Goal: Task Accomplishment & Management: Manage account settings

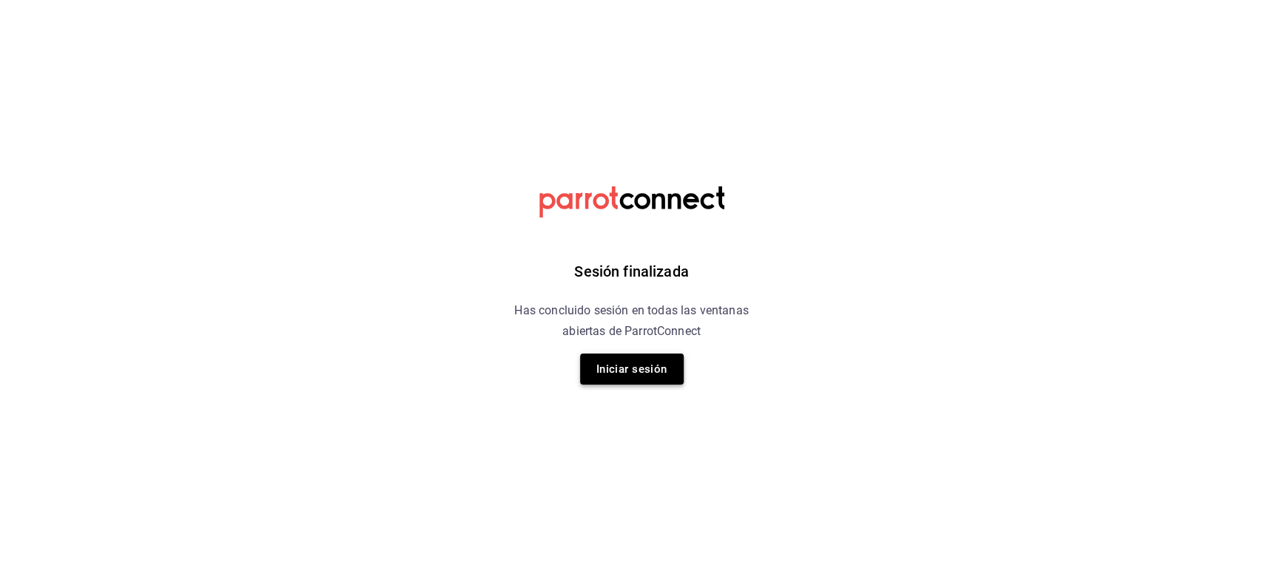
click at [605, 365] on button "Iniciar sesión" at bounding box center [632, 369] width 104 height 31
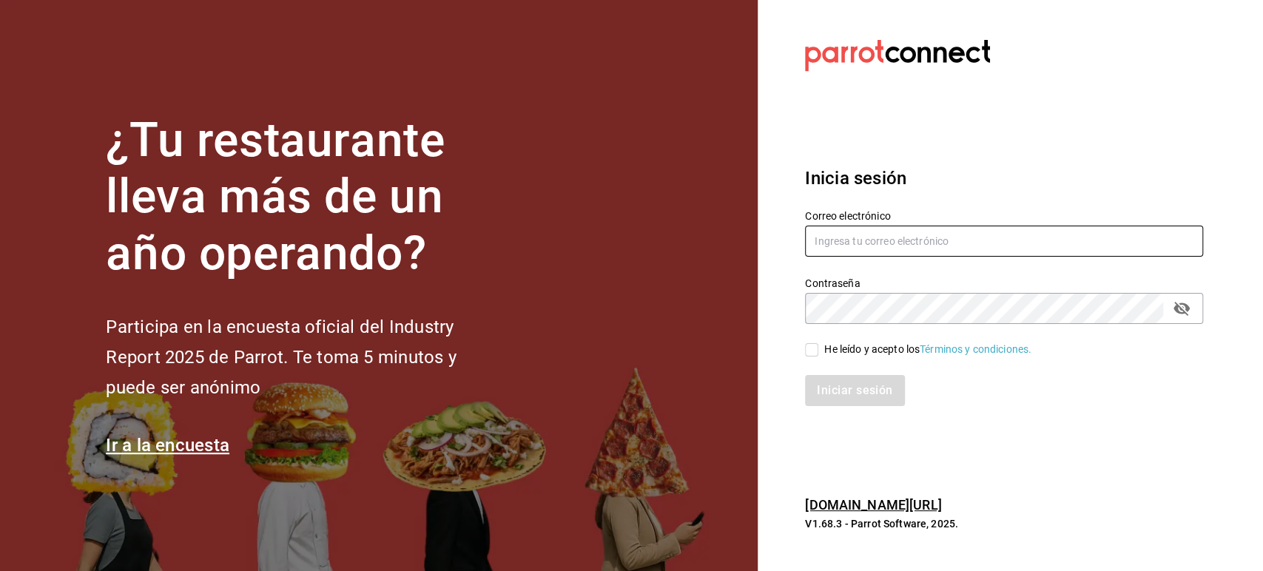
type input "omar.cid@cofkicafe.com"
click at [835, 356] on div "He leído y acepto los Términos y condiciones." at bounding box center [927, 350] width 207 height 16
click at [818, 356] on input "He leído y acepto los Términos y condiciones." at bounding box center [811, 349] width 13 height 13
checkbox input "true"
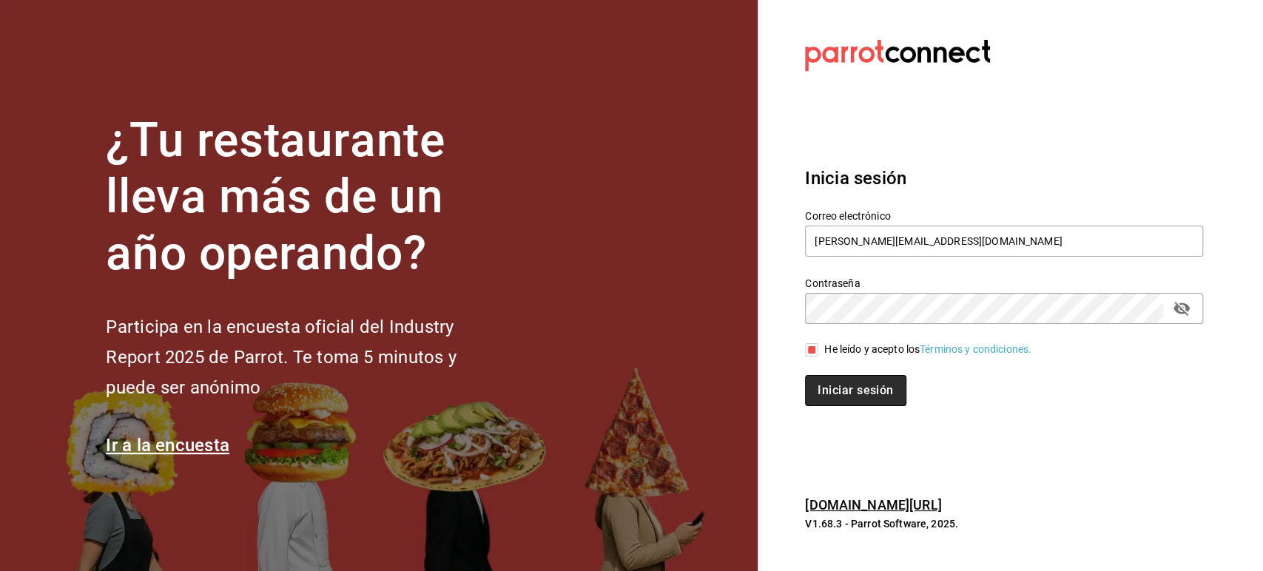
click at [856, 394] on button "Iniciar sesión" at bounding box center [855, 390] width 101 height 31
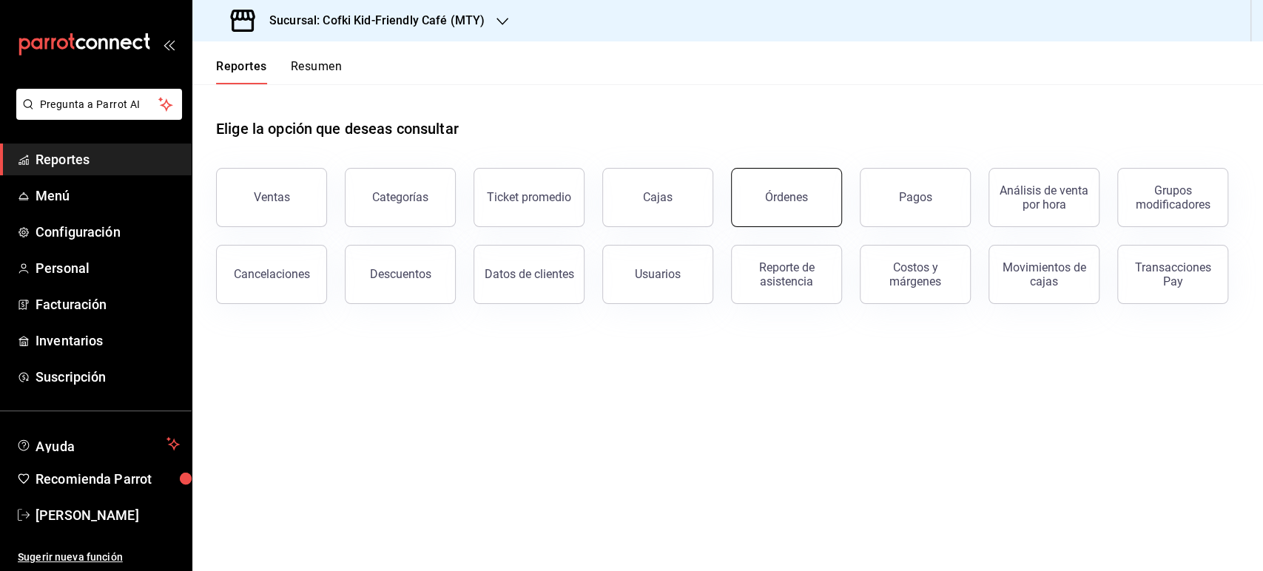
click at [760, 184] on button "Órdenes" at bounding box center [786, 197] width 111 height 59
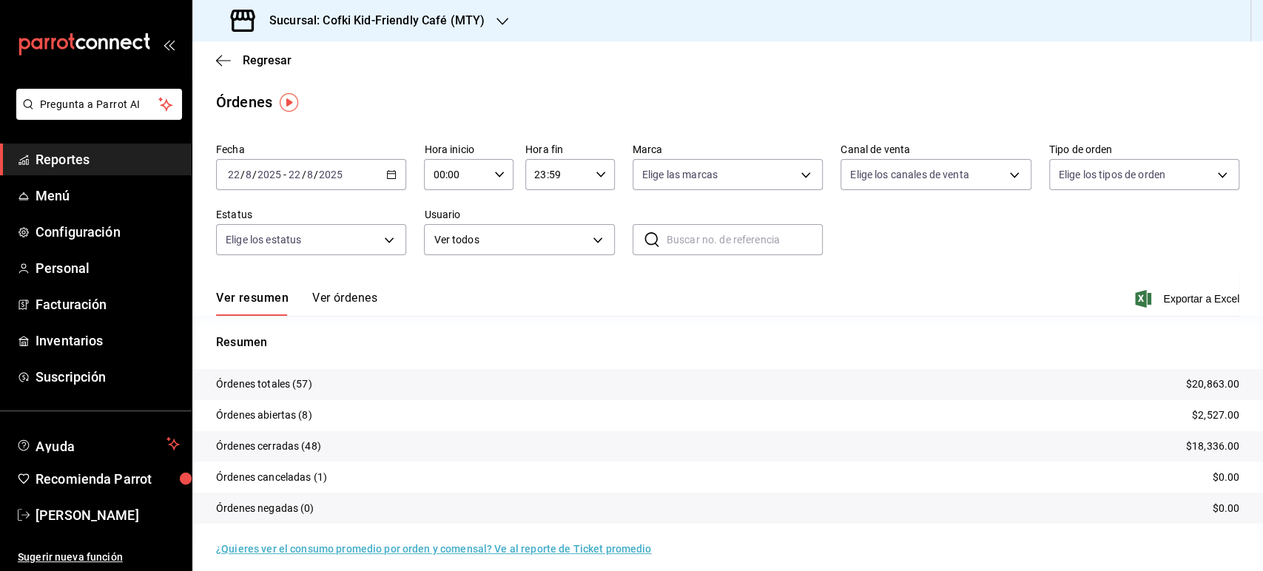
click at [349, 302] on button "Ver órdenes" at bounding box center [344, 303] width 65 height 25
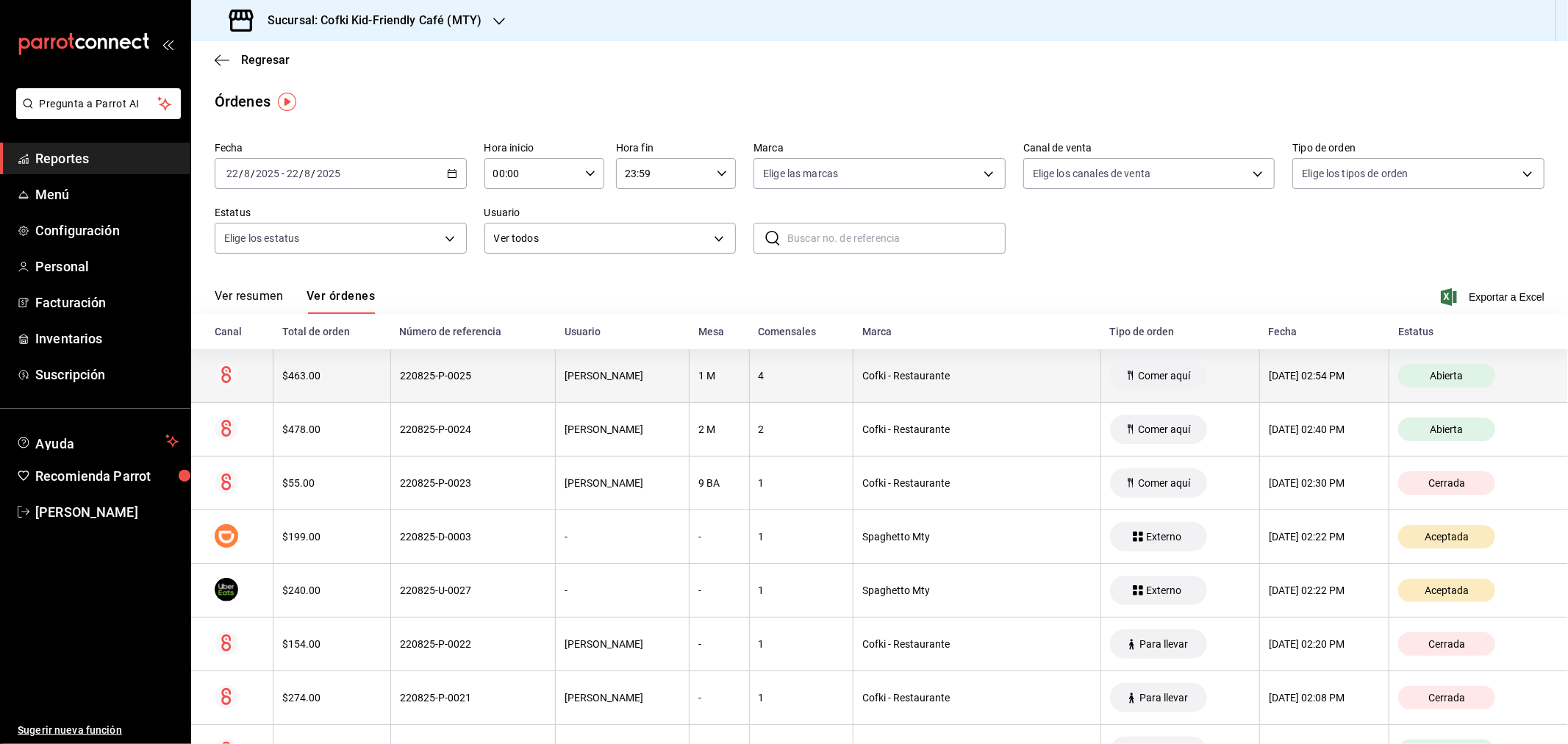
click at [276, 383] on th "$463.00" at bounding box center [332, 376] width 117 height 54
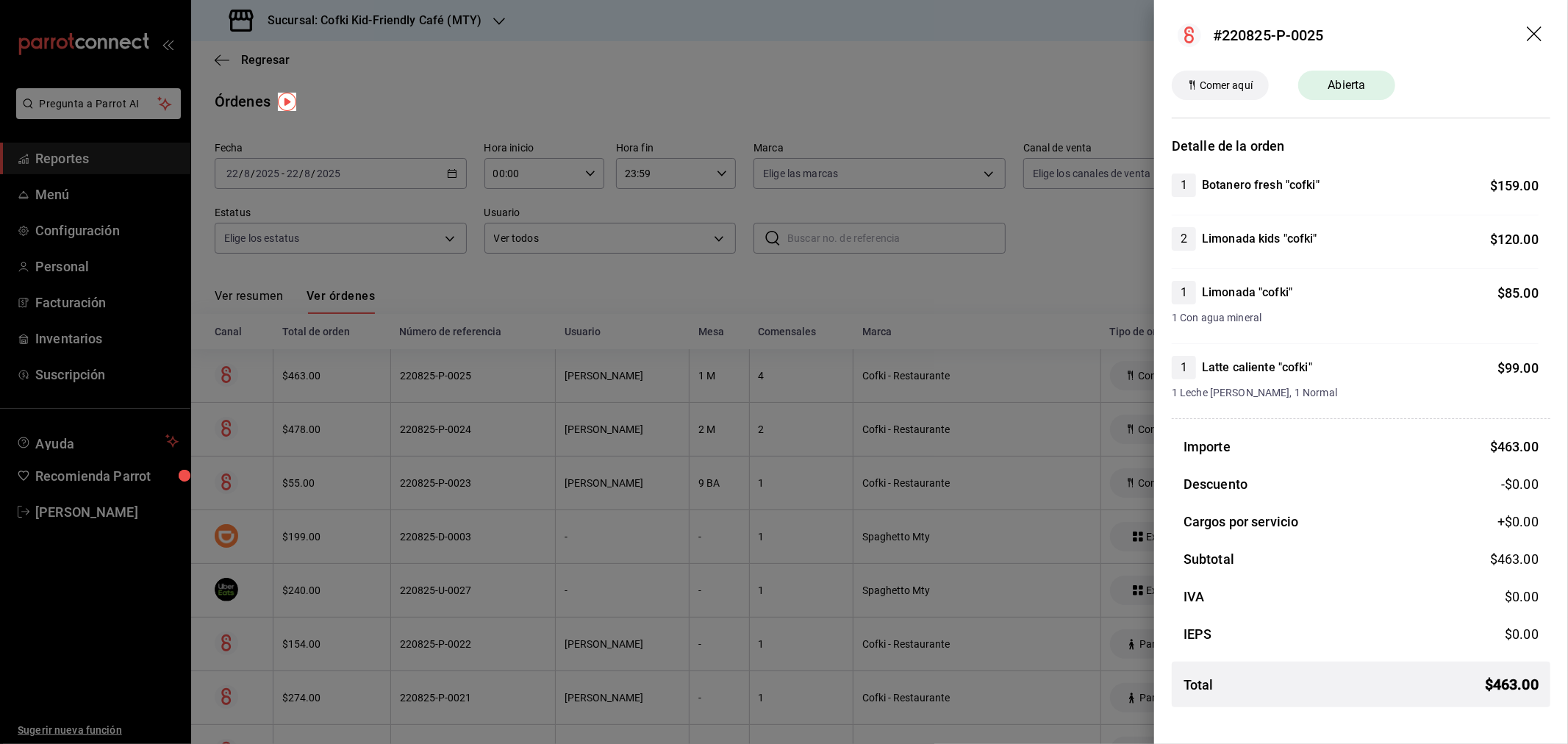
click at [1254, 37] on icon "drag" at bounding box center [1536, 36] width 18 height 18
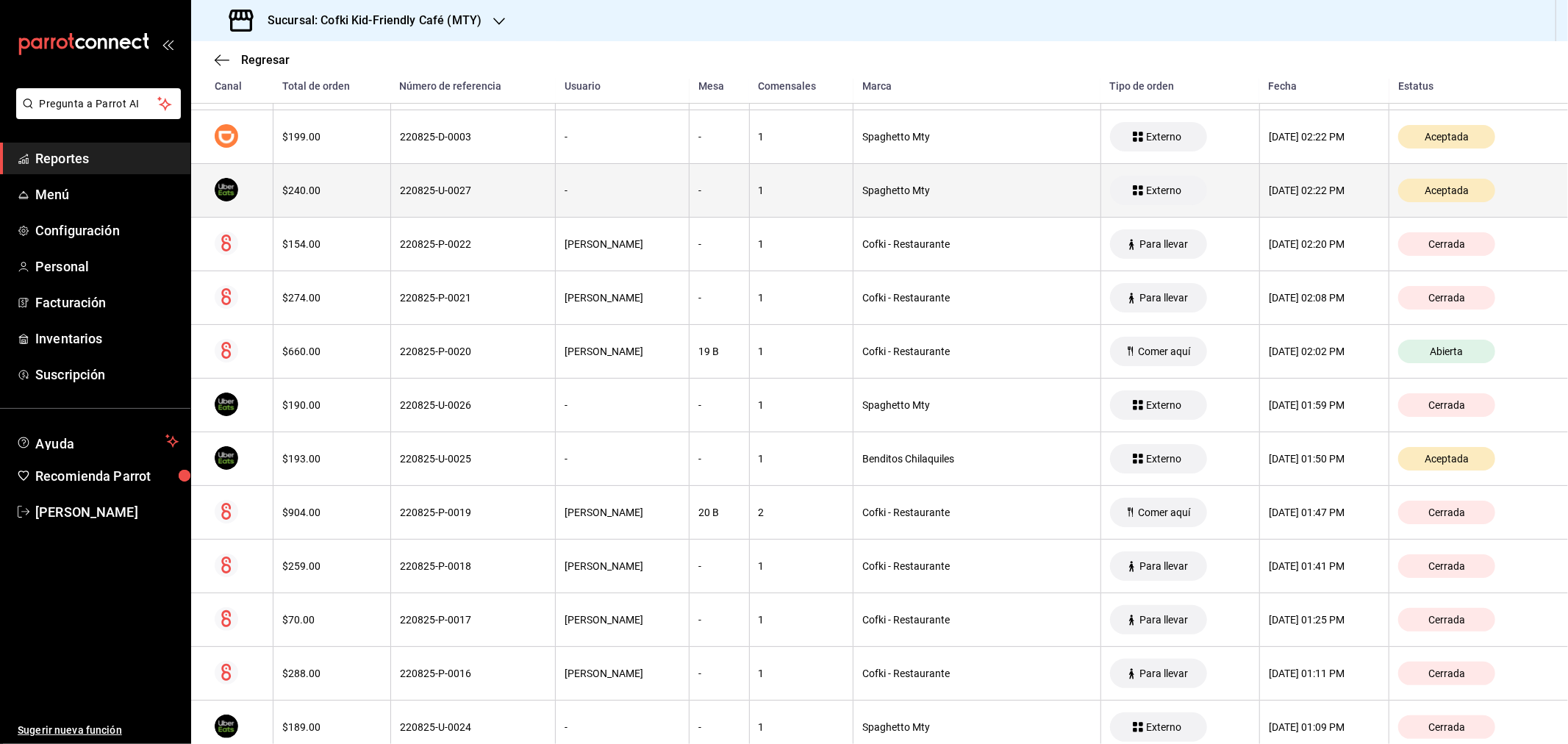
scroll to position [190, 0]
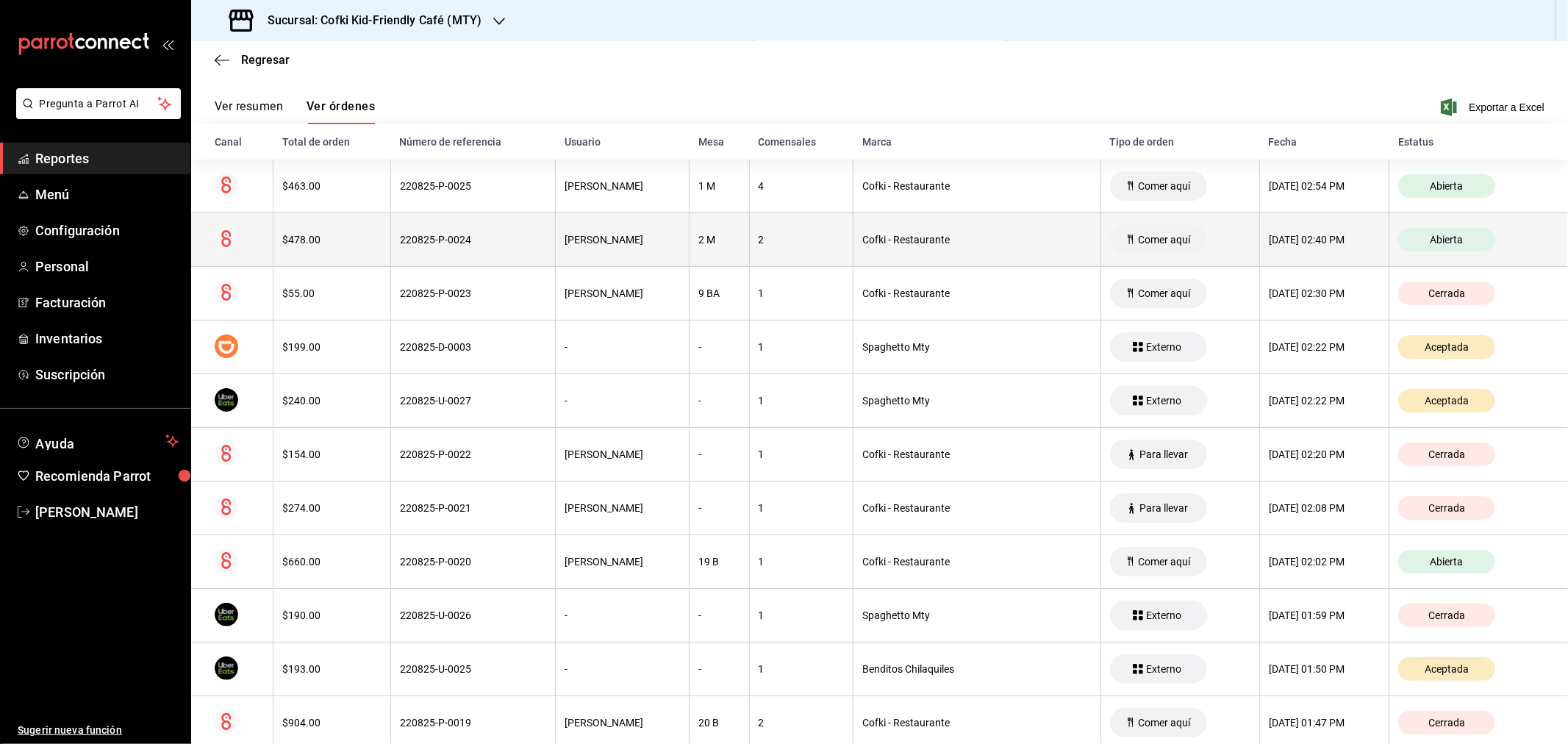
click at [303, 225] on th "$478.00" at bounding box center [332, 240] width 117 height 54
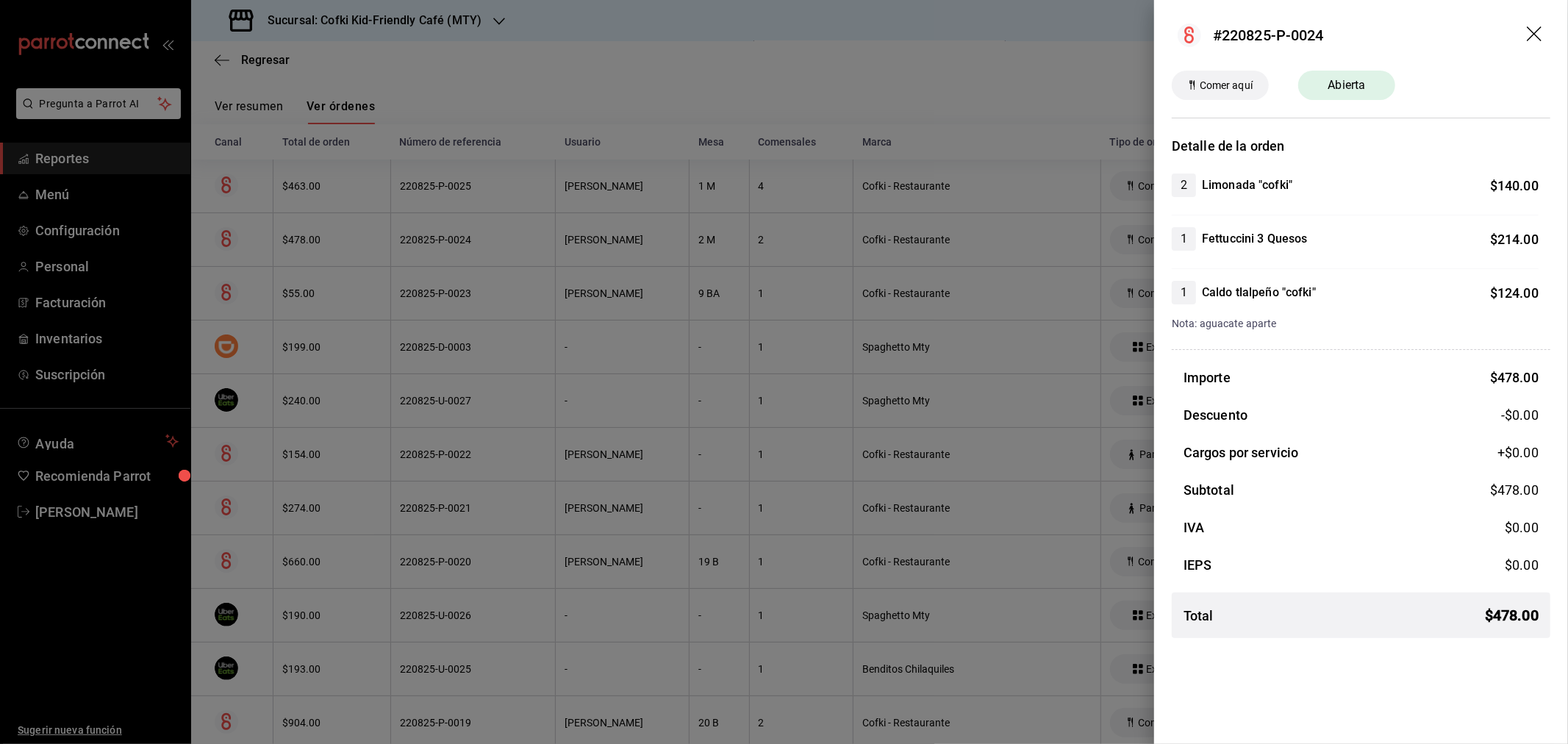
click at [1254, 35] on icon "drag" at bounding box center [1536, 36] width 18 height 18
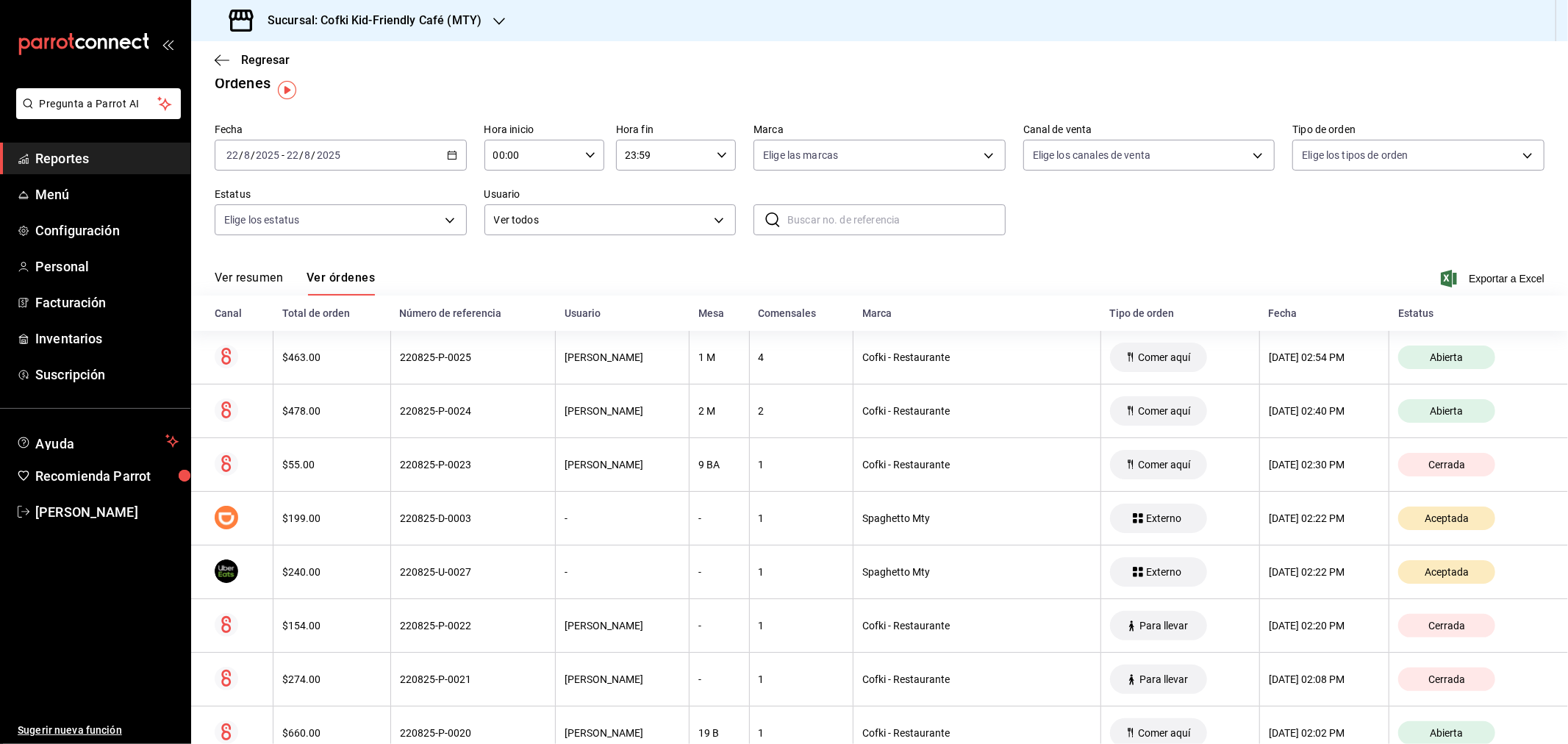
scroll to position [0, 0]
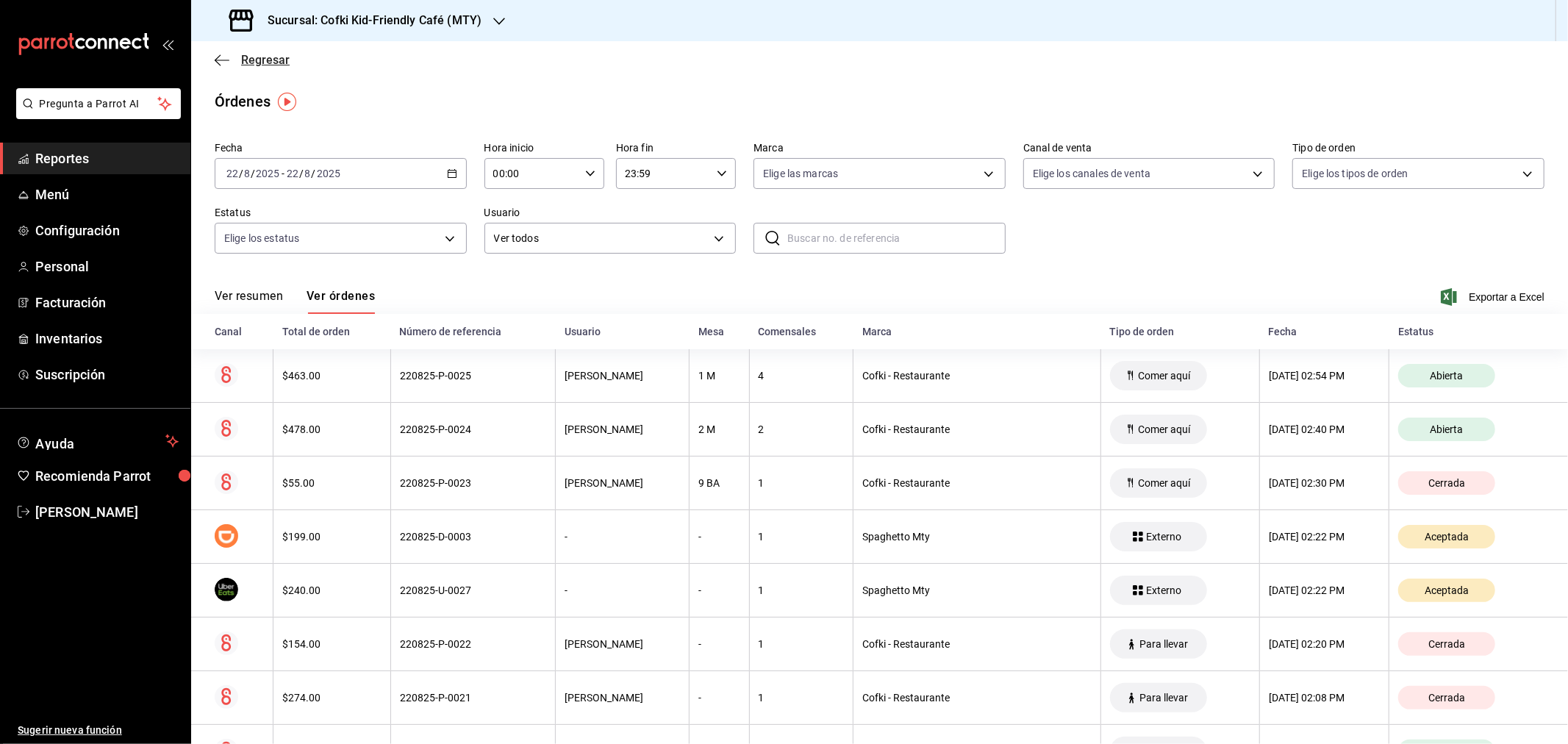
click at [273, 59] on span "Regresar" at bounding box center [265, 60] width 49 height 14
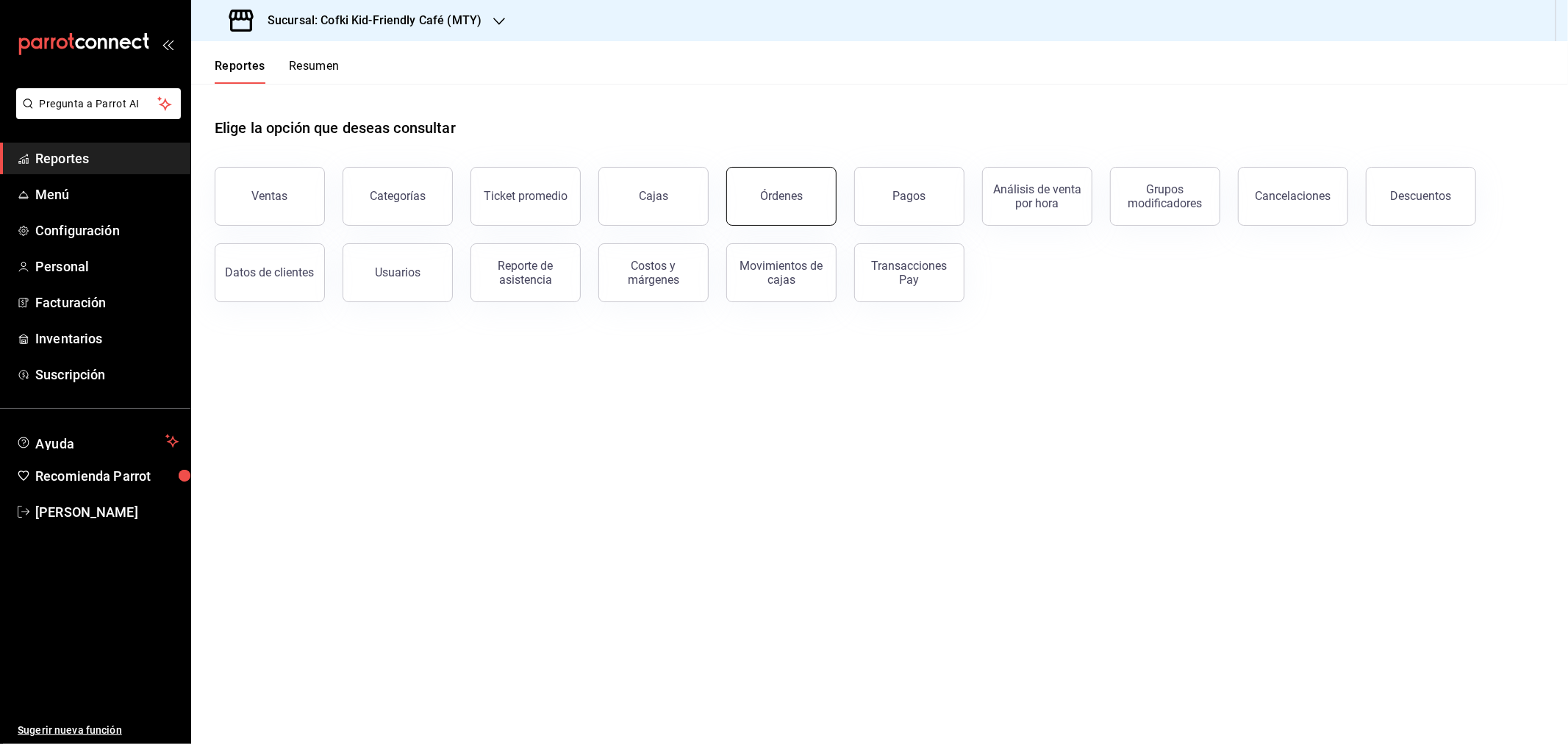
click at [761, 214] on button "Órdenes" at bounding box center [781, 196] width 110 height 59
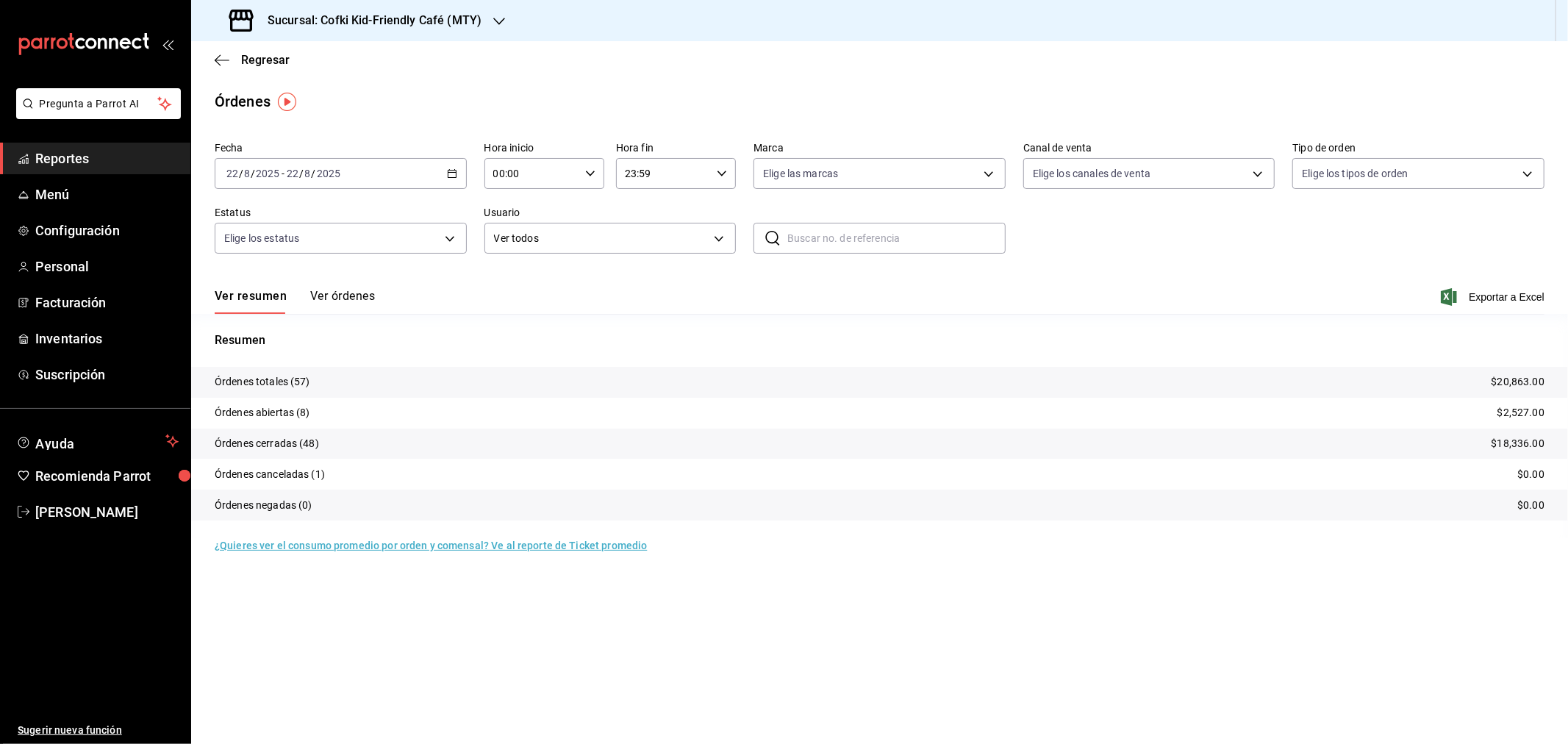
click at [414, 34] on div "Sucursal: Cofki Kid-Friendly Café (MTY)" at bounding box center [357, 20] width 308 height 41
click at [313, 98] on div "Cofki Cafe ([GEOGRAPHIC_DATA])" at bounding box center [301, 97] width 197 height 16
click at [331, 293] on button "Ver órdenes" at bounding box center [342, 301] width 65 height 25
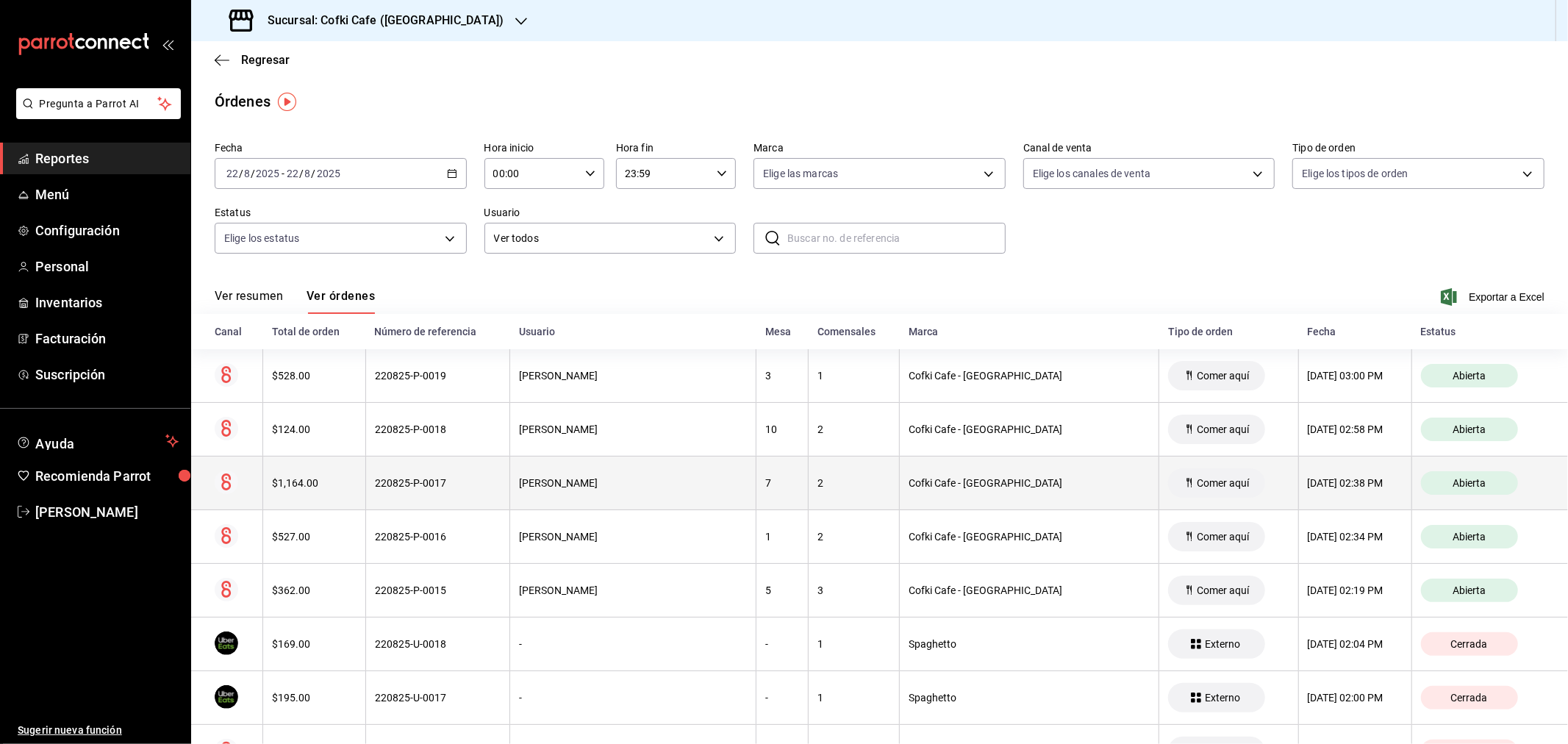
click at [336, 489] on div "$1,164.00" at bounding box center [314, 483] width 84 height 12
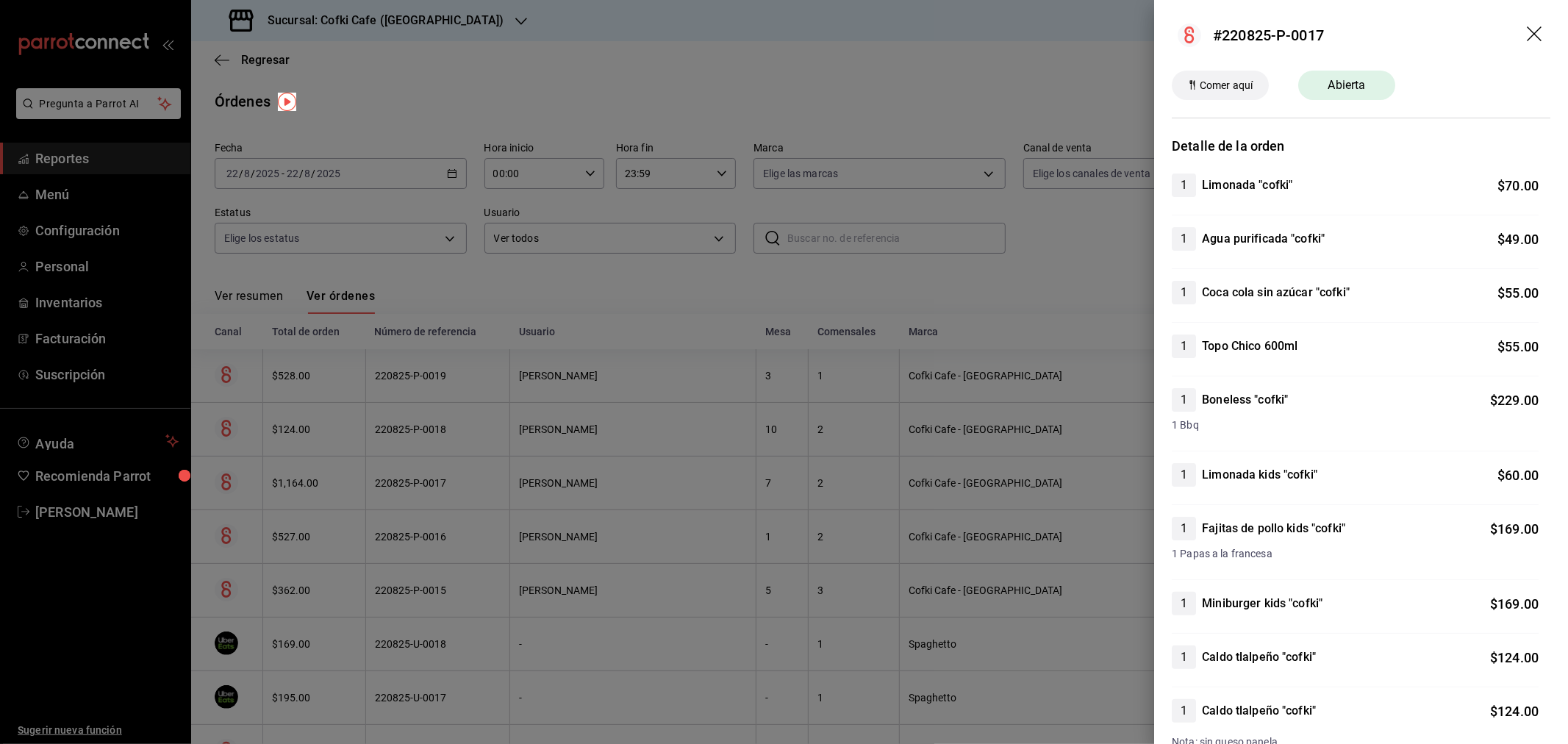
click at [1254, 30] on icon "drag" at bounding box center [1536, 36] width 18 height 18
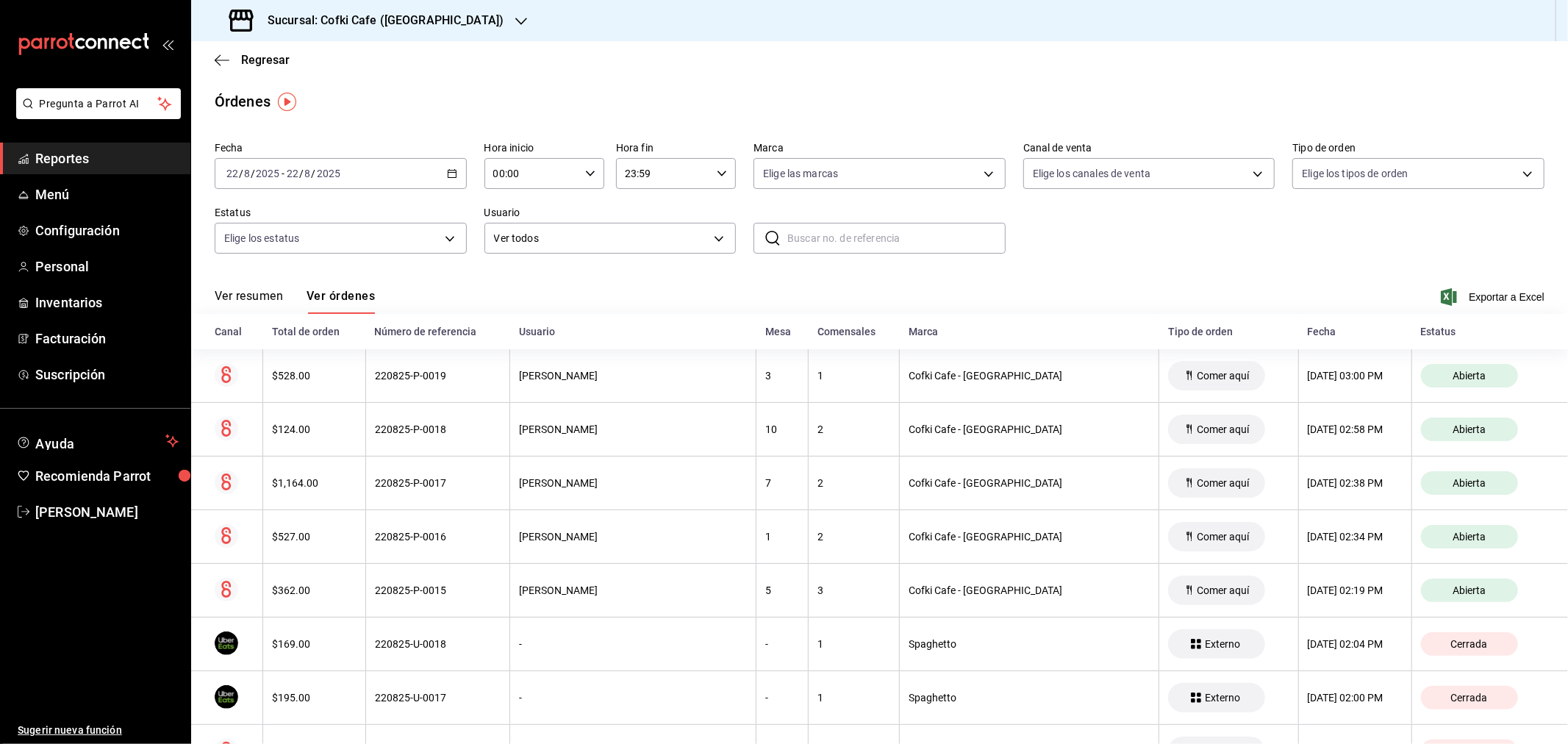
click at [246, 291] on button "Ver resumen" at bounding box center [248, 301] width 69 height 25
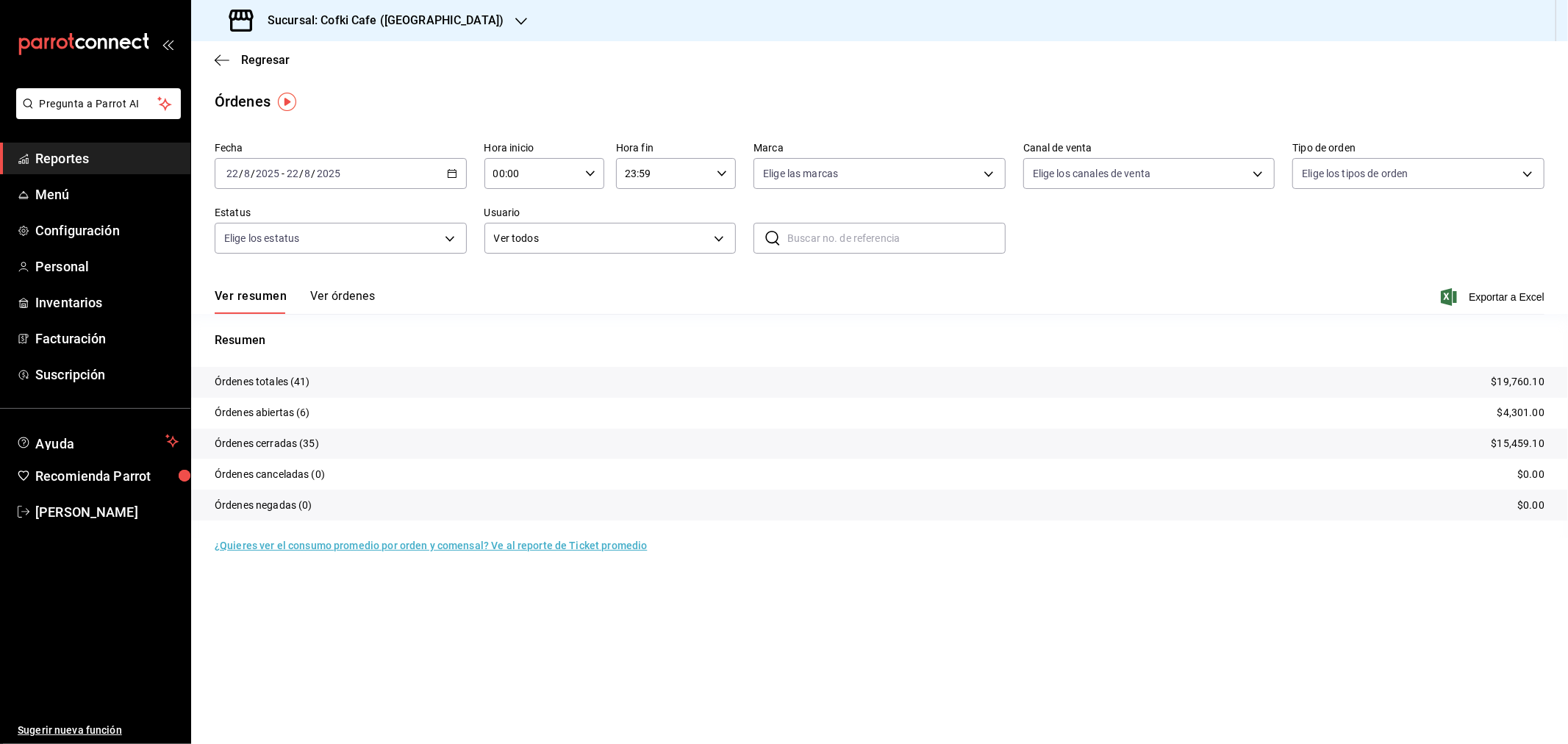
click at [344, 4] on div "Sucursal: Cofki Cafe ([GEOGRAPHIC_DATA])" at bounding box center [368, 20] width 330 height 41
click at [333, 53] on div "Cofki Kid-Friendly Café (MTY)" at bounding box center [301, 63] width 221 height 33
click at [312, 303] on button "Ver órdenes" at bounding box center [342, 301] width 65 height 25
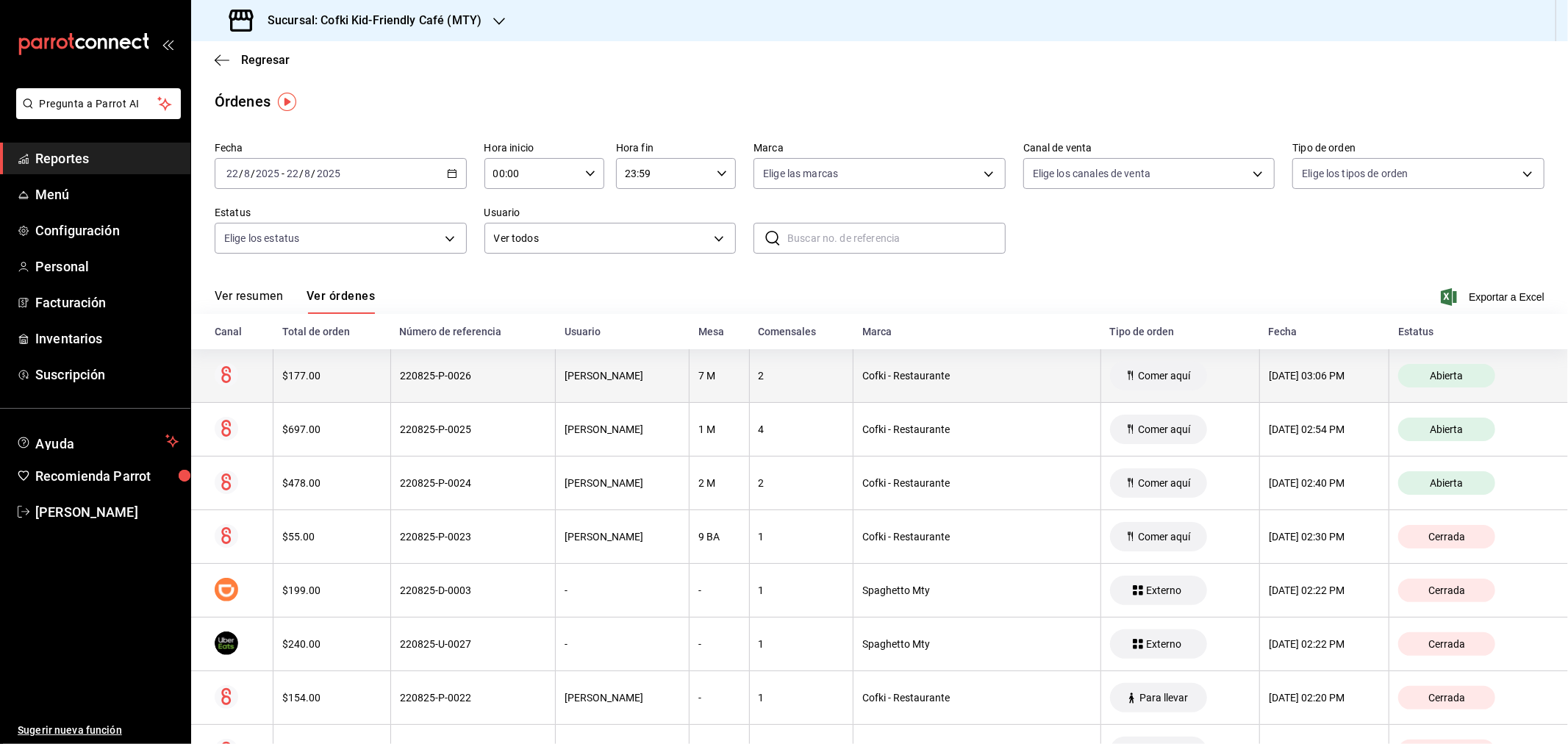
click at [303, 375] on div "$177.00" at bounding box center [332, 375] width 99 height 12
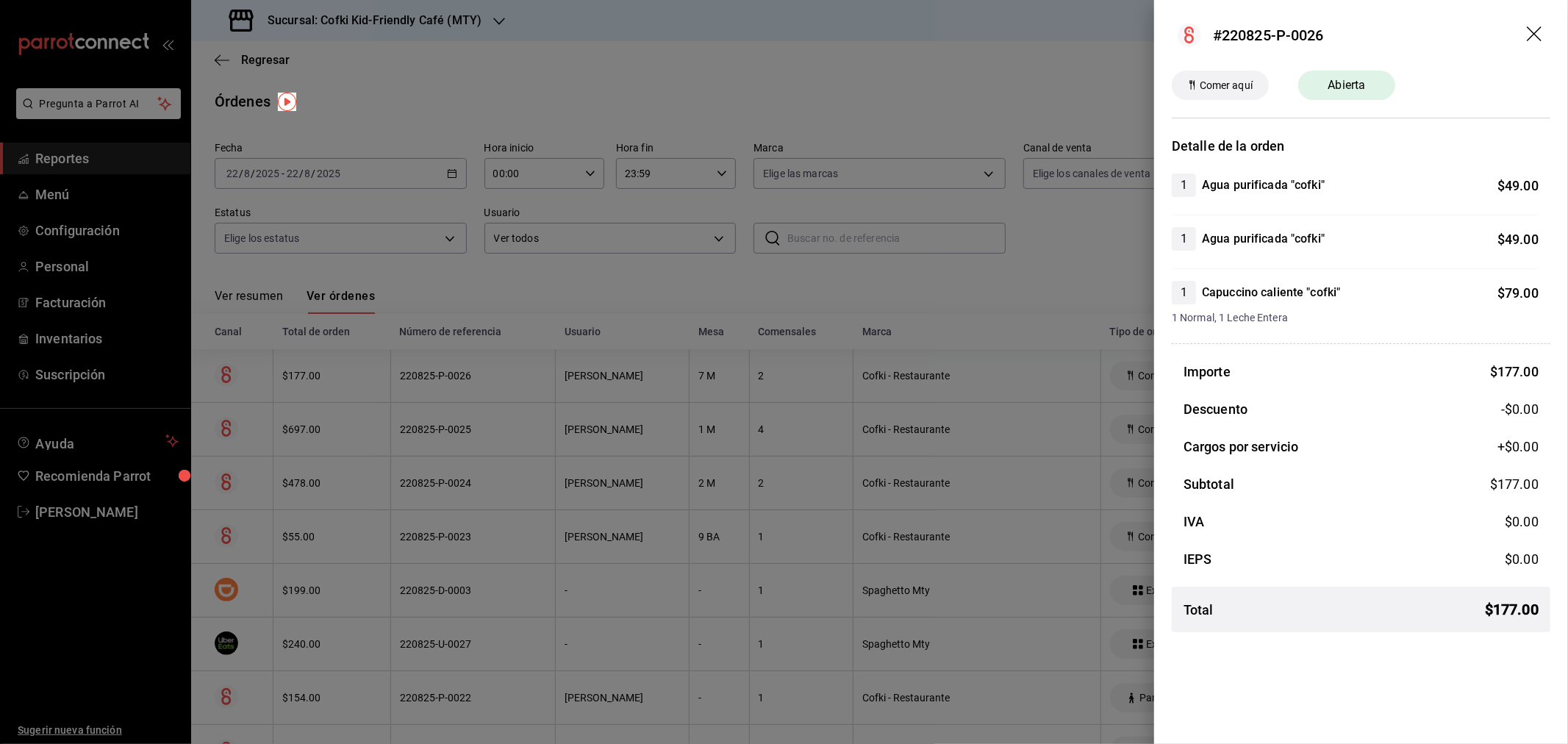
click at [1529, 40] on icon "drag" at bounding box center [1536, 36] width 18 height 18
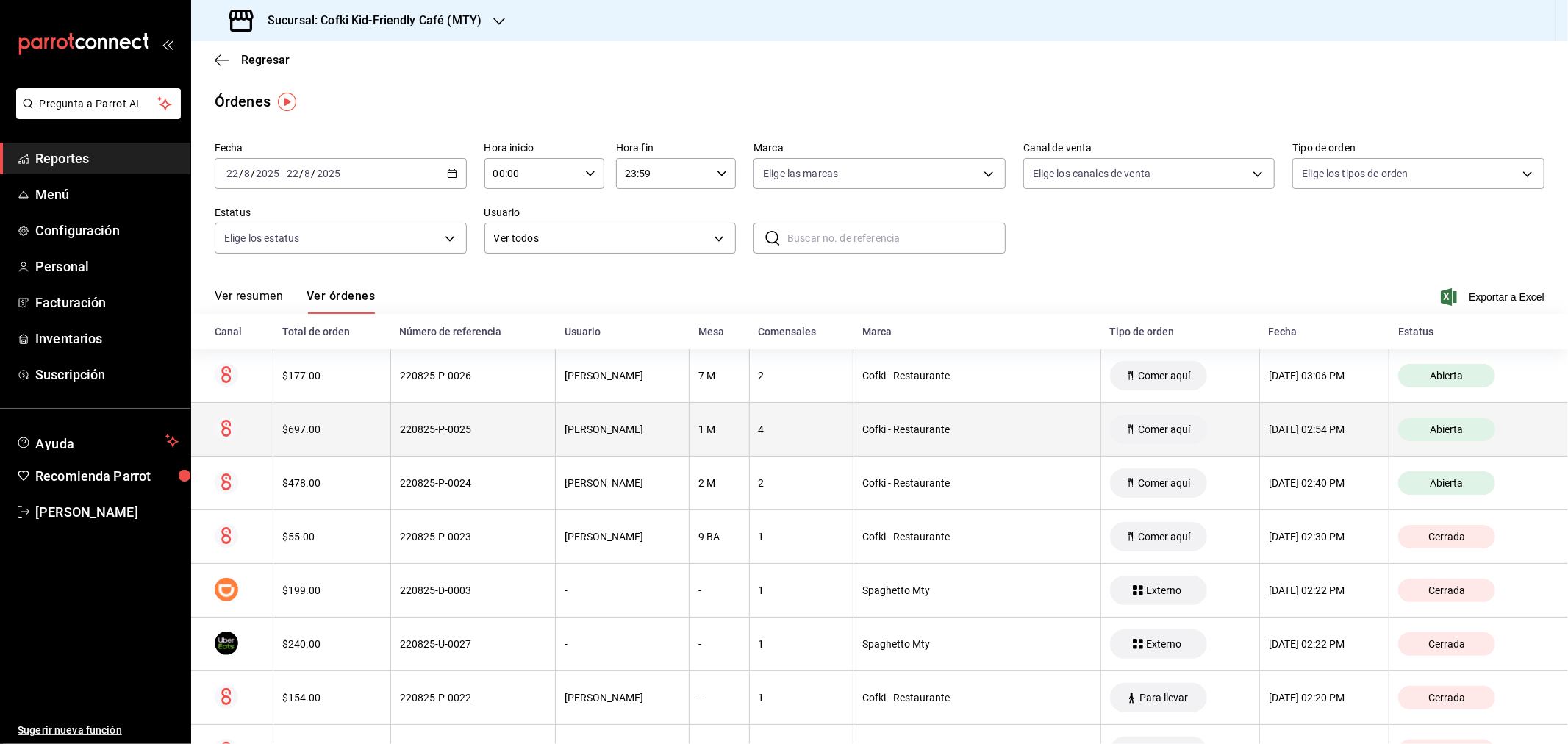
click at [336, 432] on div "$697.00" at bounding box center [332, 429] width 99 height 12
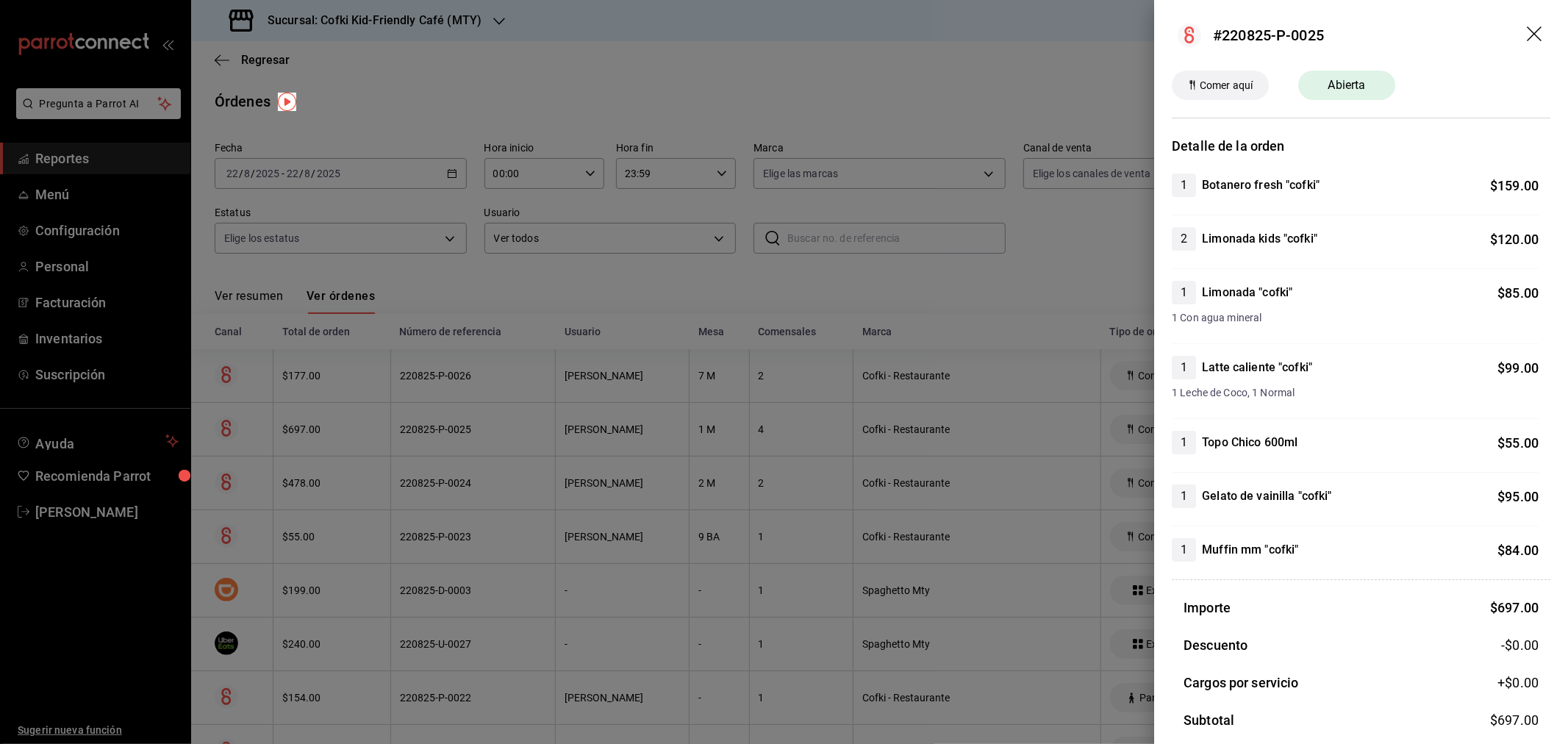
click at [1527, 30] on icon "drag" at bounding box center [1536, 36] width 18 height 18
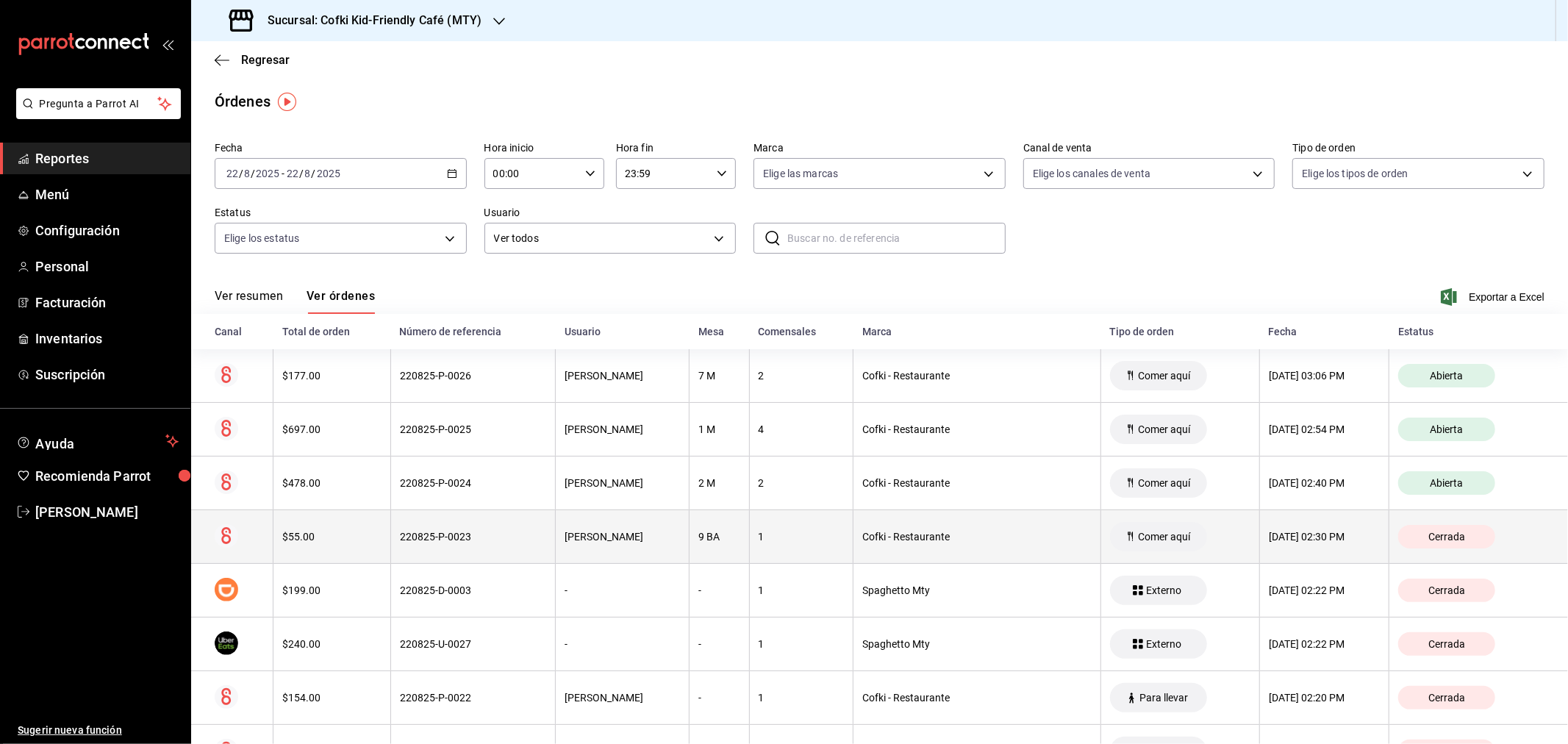
click at [326, 530] on th "$55.00" at bounding box center [332, 537] width 117 height 54
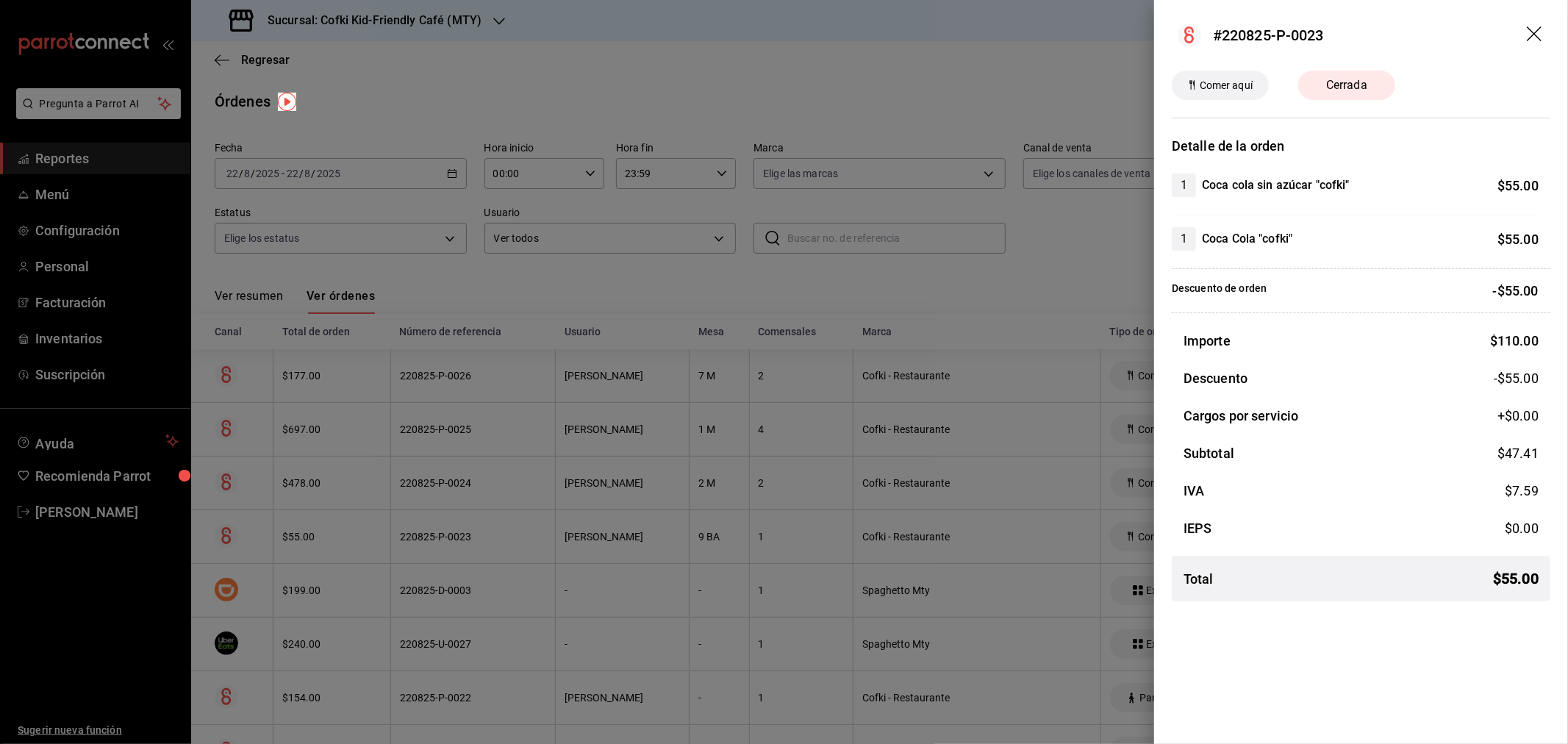
click at [1534, 33] on icon "drag" at bounding box center [1536, 36] width 18 height 18
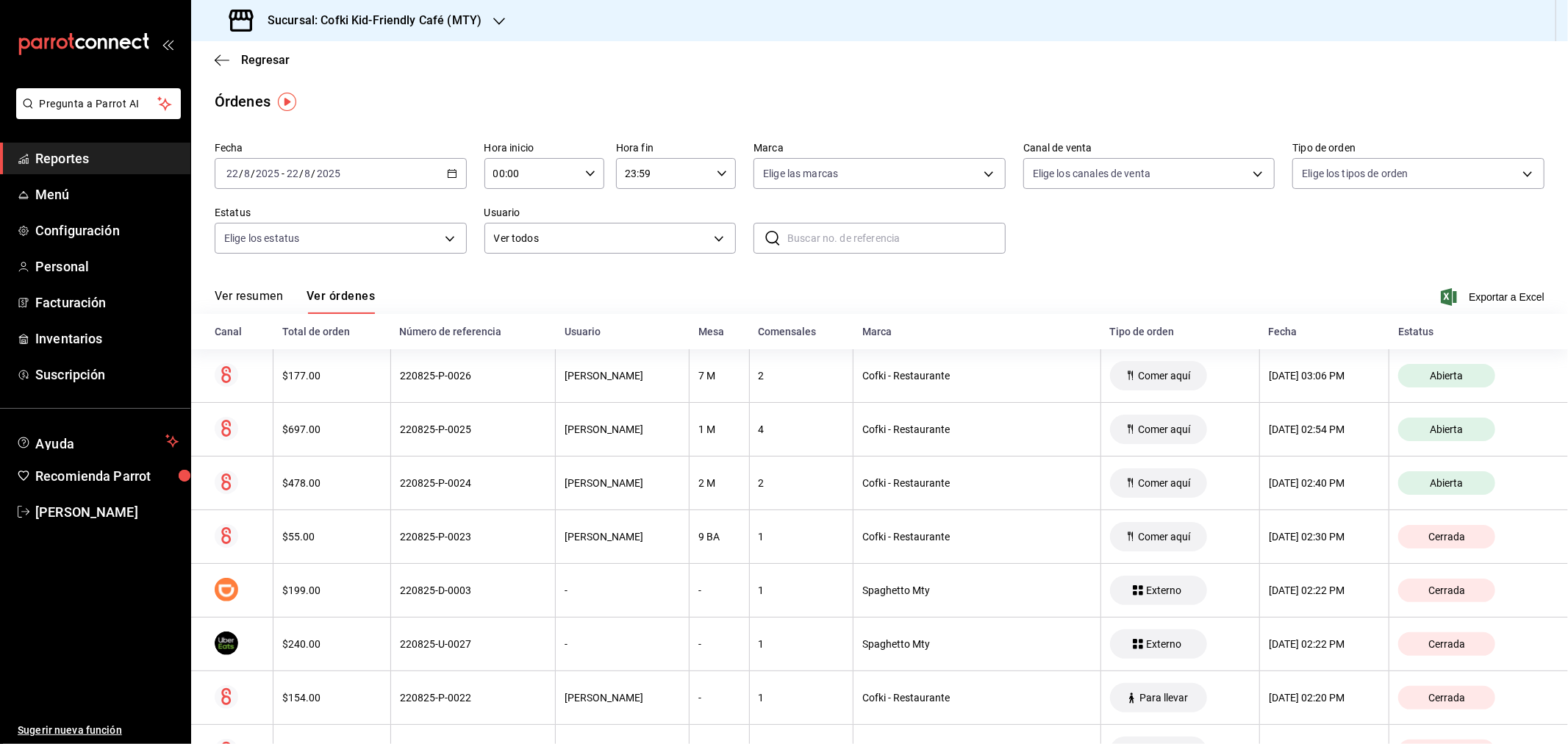
click at [255, 293] on button "Ver resumen" at bounding box center [248, 301] width 69 height 25
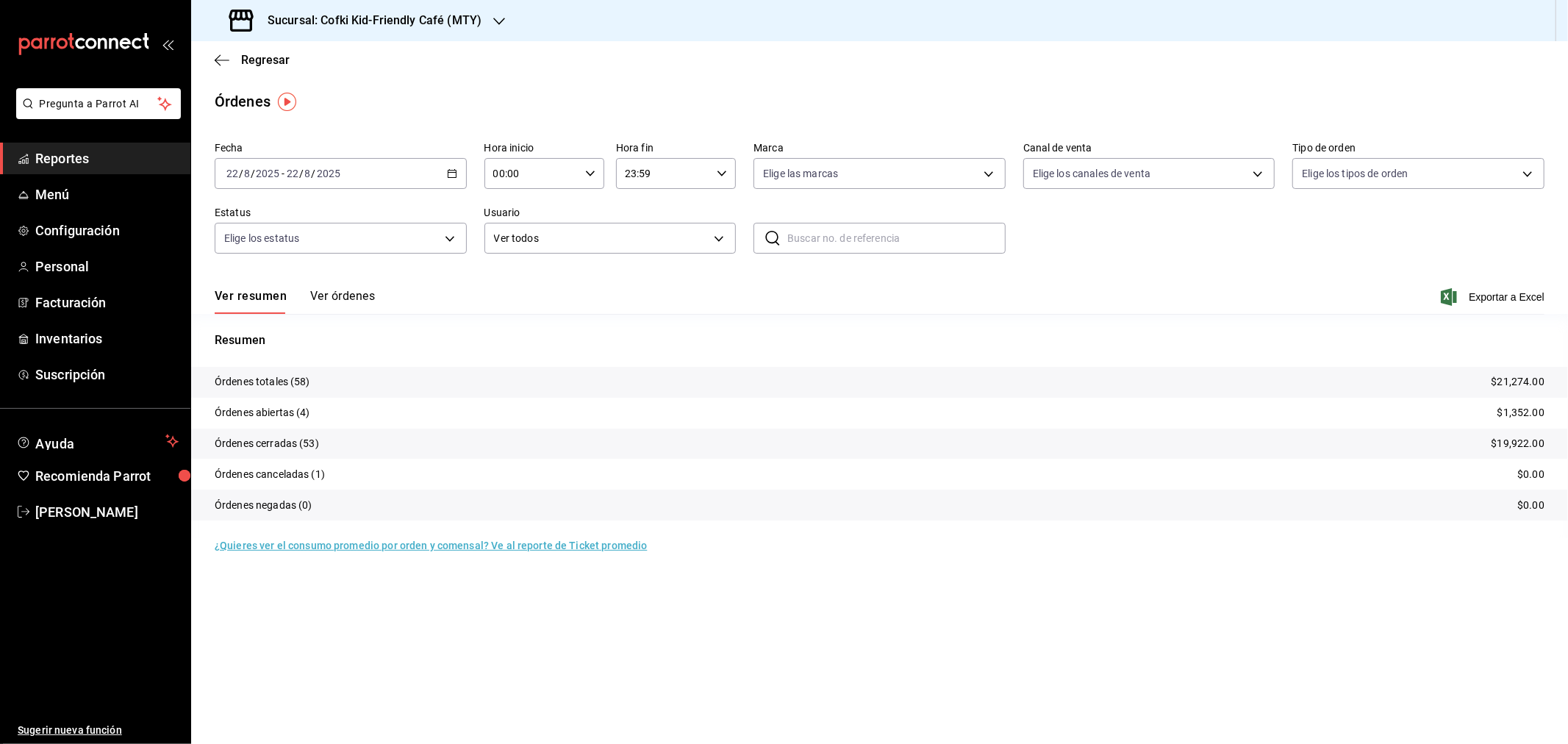
click at [417, 31] on div "Sucursal: Cofki Kid-Friendly Café (MTY)" at bounding box center [357, 20] width 308 height 41
click at [354, 100] on div "Cofki Cafe ([GEOGRAPHIC_DATA])" at bounding box center [301, 97] width 197 height 16
click at [341, 293] on button "Ver órdenes" at bounding box center [342, 301] width 65 height 25
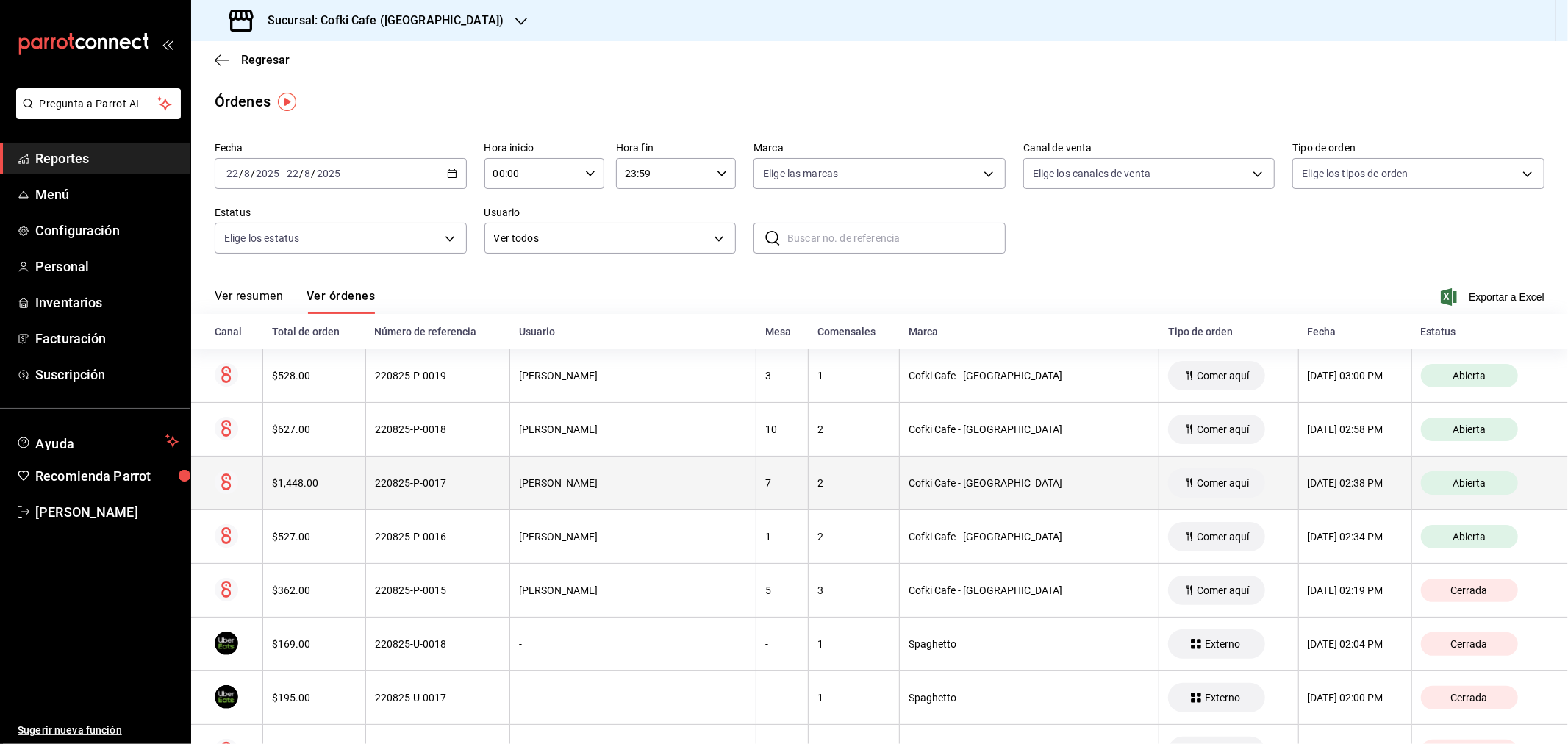
click at [313, 497] on th "$1,448.00" at bounding box center [315, 484] width 103 height 54
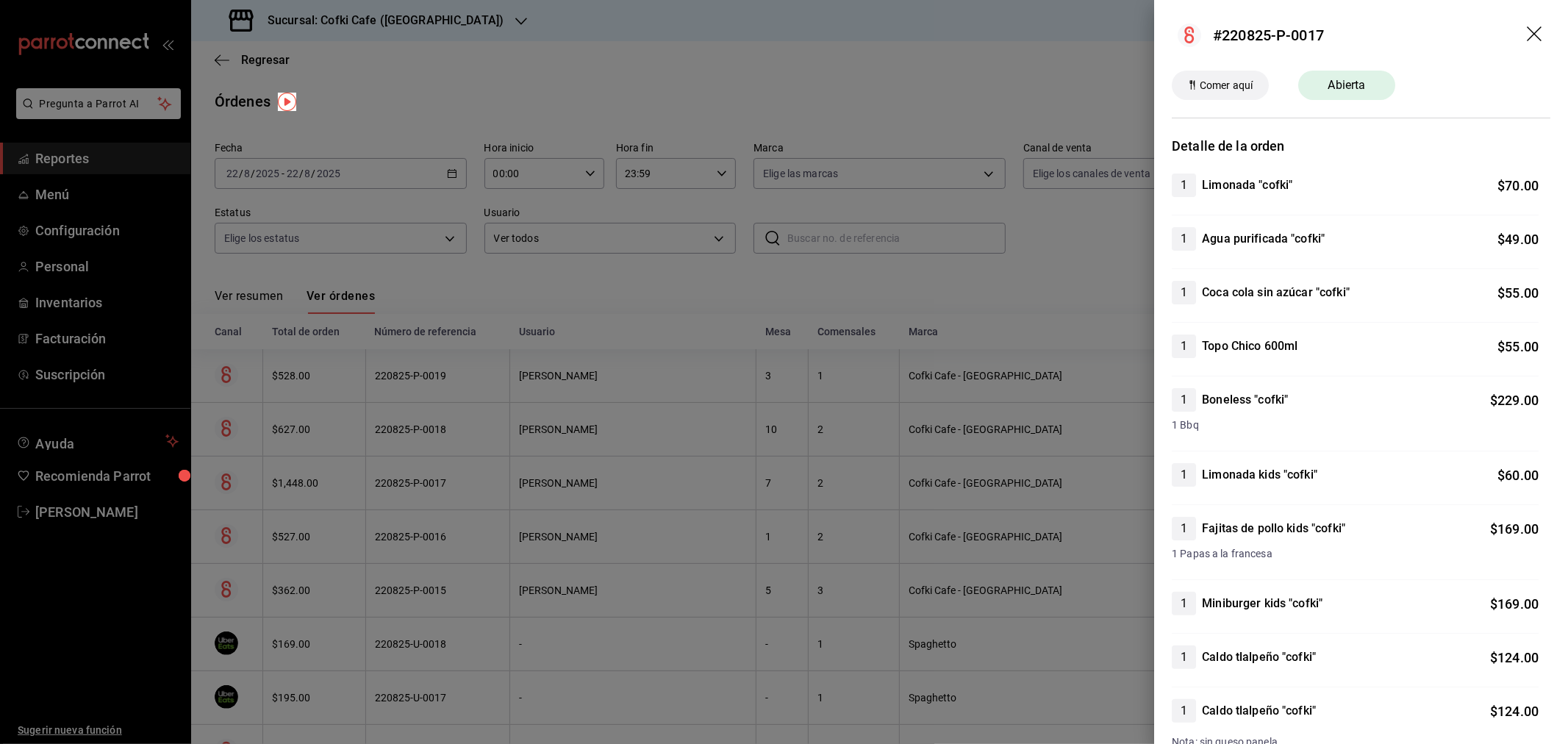
click at [1531, 27] on icon "drag" at bounding box center [1536, 36] width 18 height 18
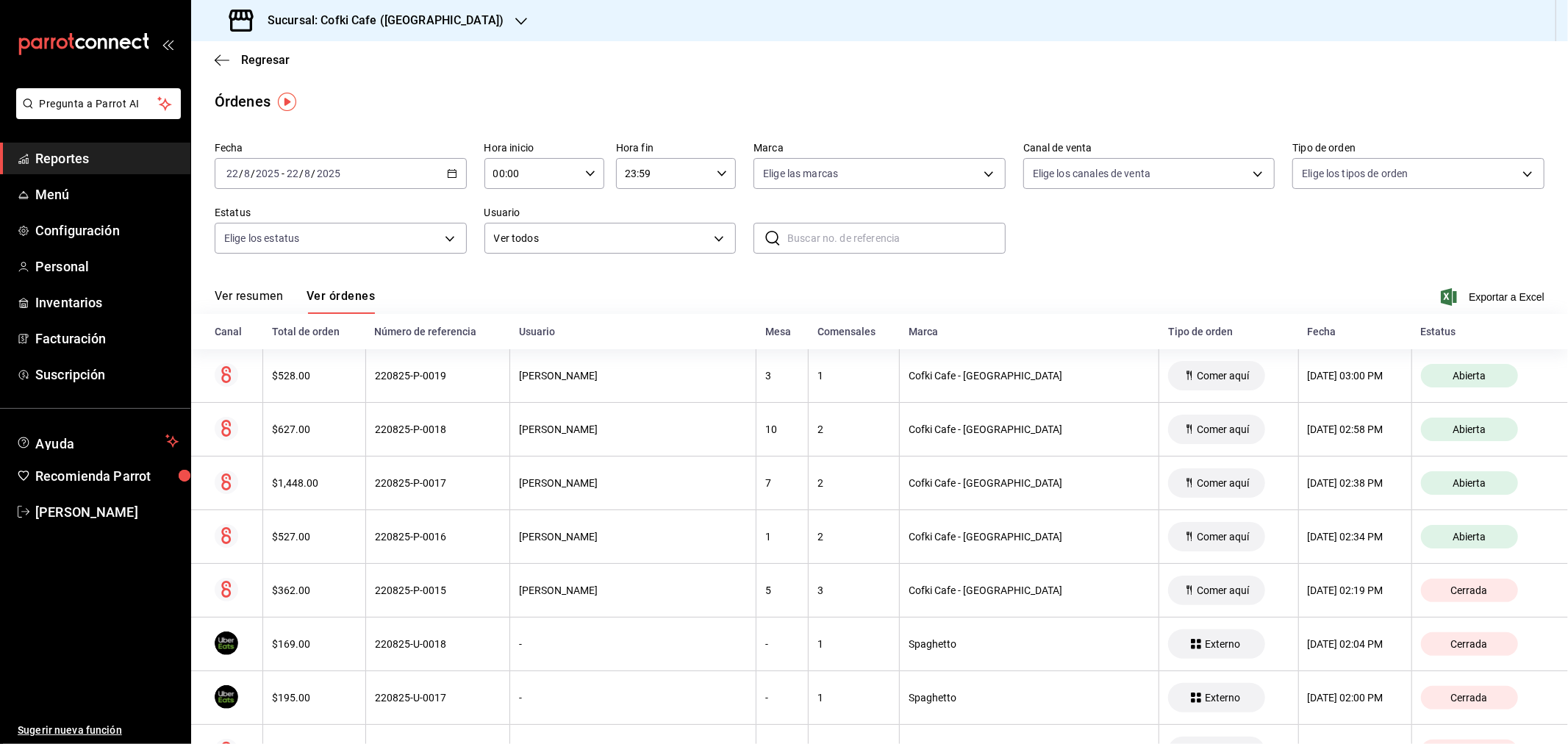
click at [281, 290] on button "Ver resumen" at bounding box center [248, 301] width 69 height 25
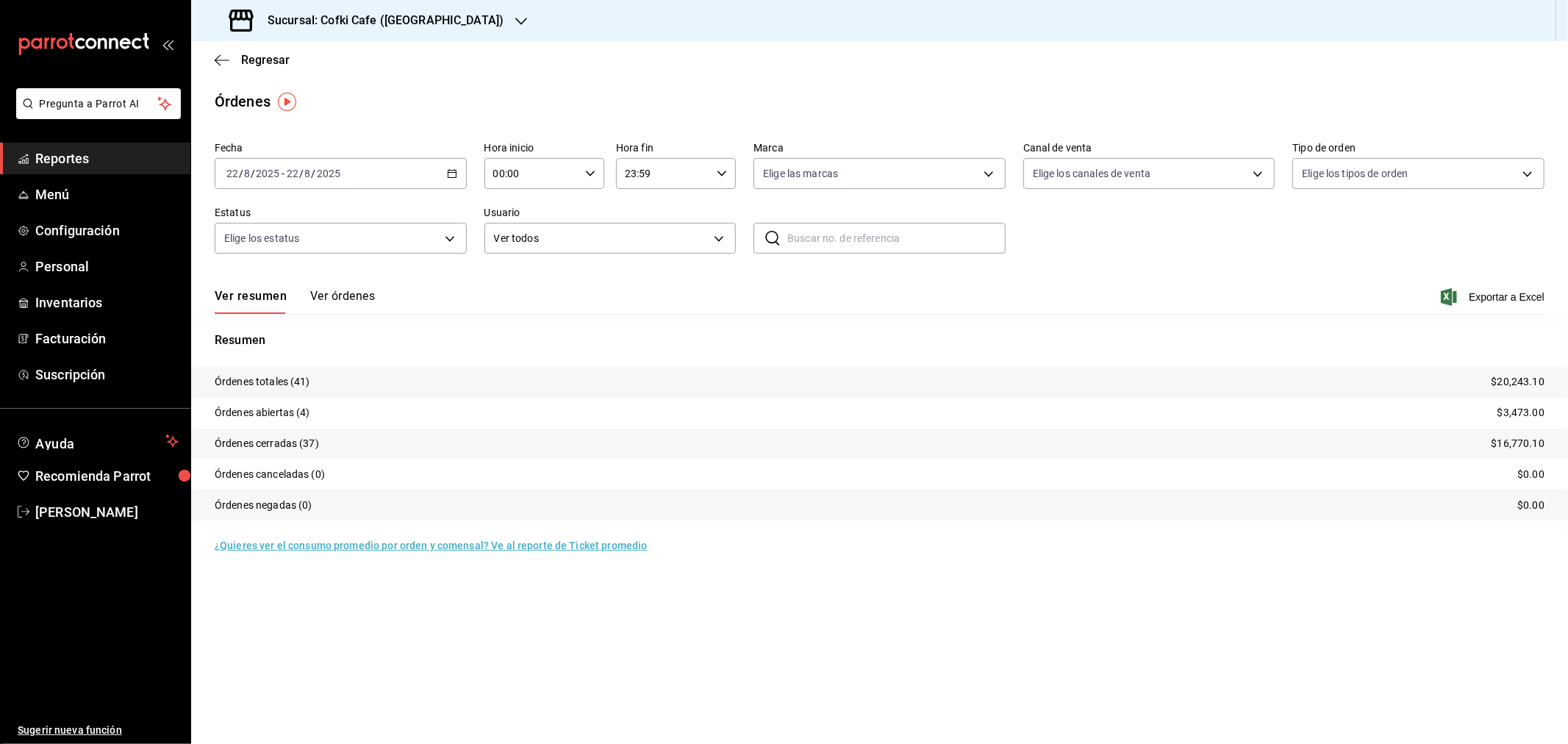
click at [410, 30] on div "Sucursal: Cofki Cafe ([GEOGRAPHIC_DATA])" at bounding box center [368, 20] width 330 height 41
click at [329, 63] on span "Cofki Kid-Friendly Café (MTY)" at bounding box center [270, 64] width 136 height 16
click at [347, 179] on div "[DATE] [DATE] - [DATE] [DATE]" at bounding box center [341, 173] width 252 height 31
click at [276, 388] on span "Rango de fechas" at bounding box center [284, 383] width 114 height 16
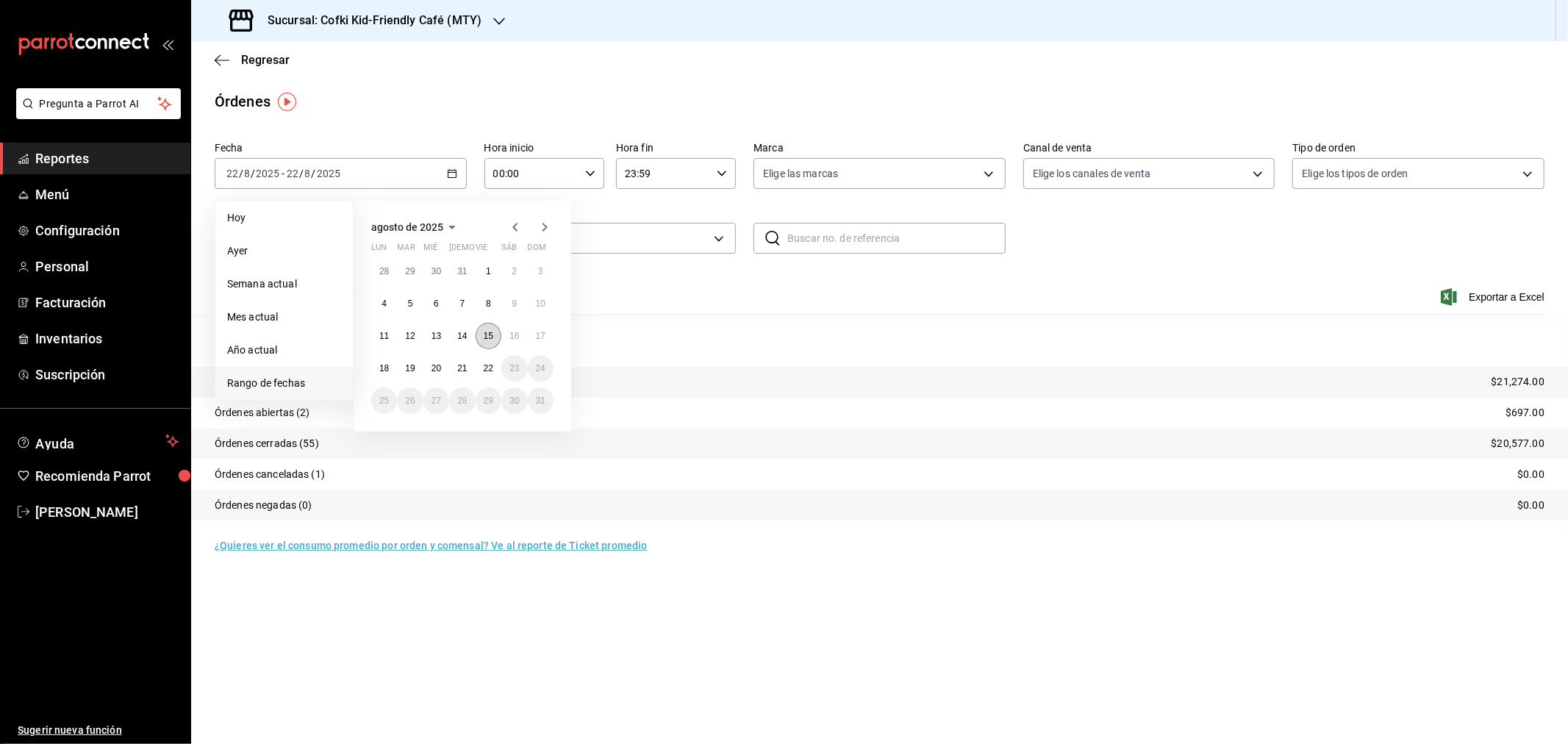
click at [488, 338] on abbr "15" at bounding box center [489, 336] width 10 height 10
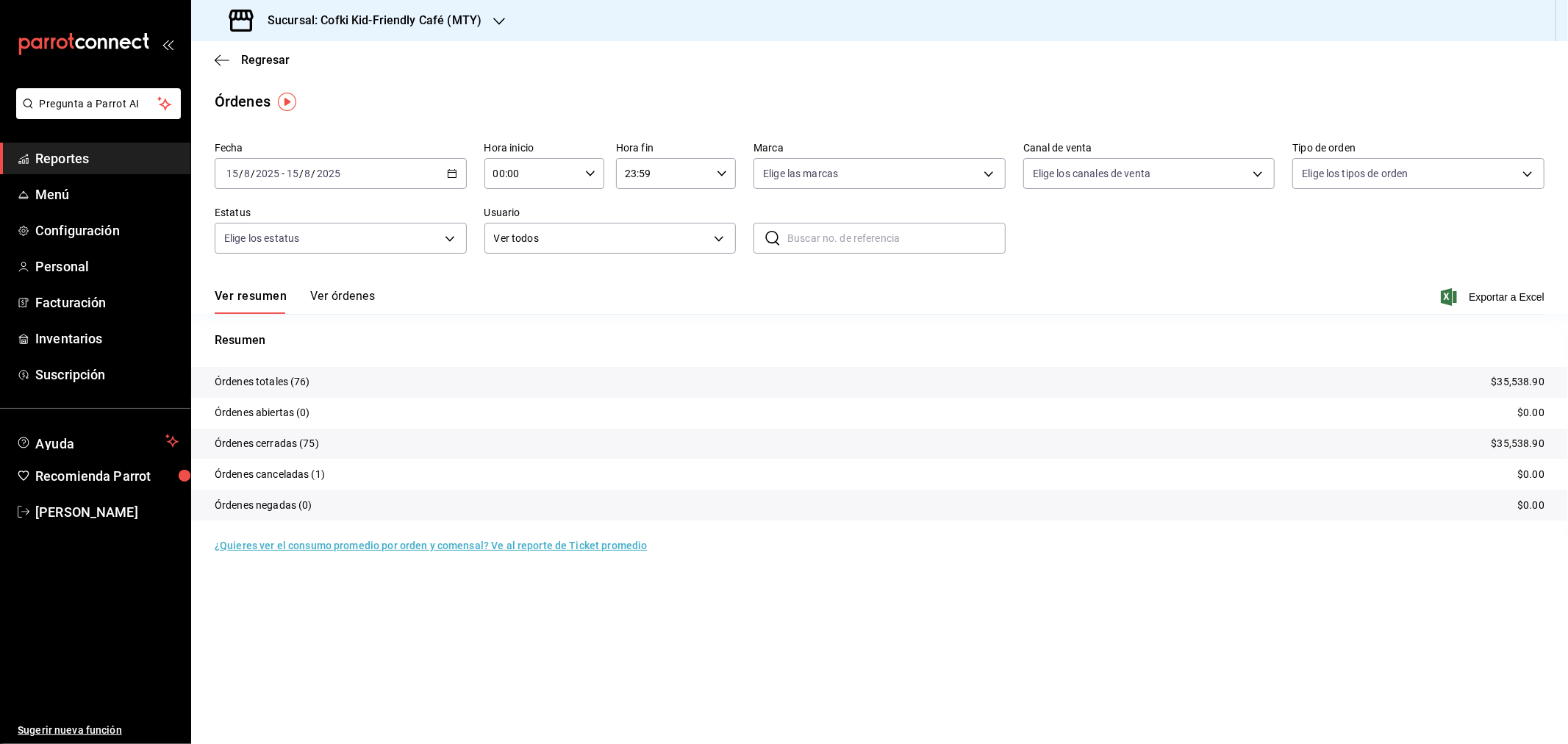
click at [381, 24] on h3 "Sucursal: Cofki Kid-Friendly Café (MTY)" at bounding box center [369, 21] width 226 height 18
click at [357, 86] on div "Cofki Cafe ([GEOGRAPHIC_DATA])" at bounding box center [301, 96] width 221 height 33
